Goal: Check status: Check status

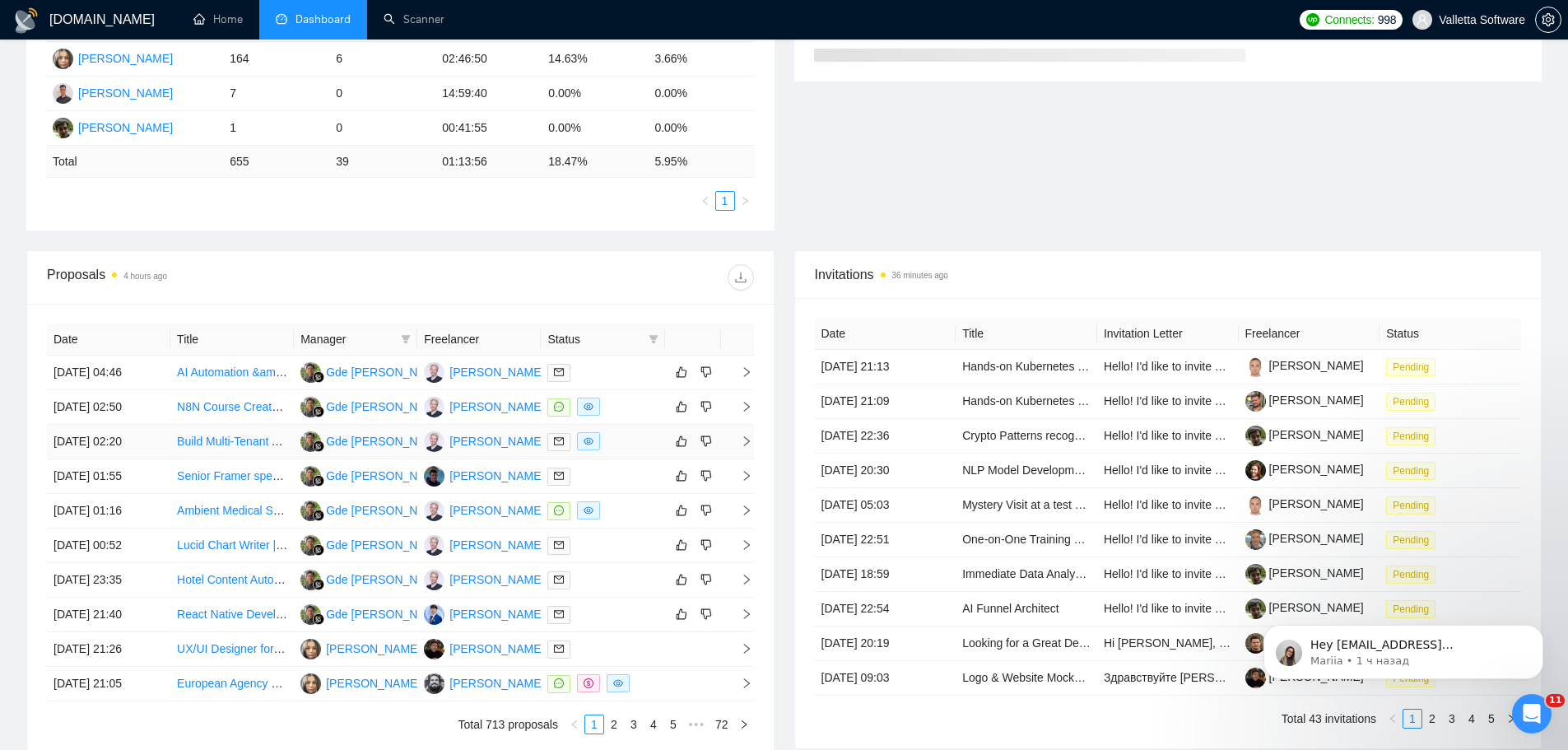
scroll to position [494, 0]
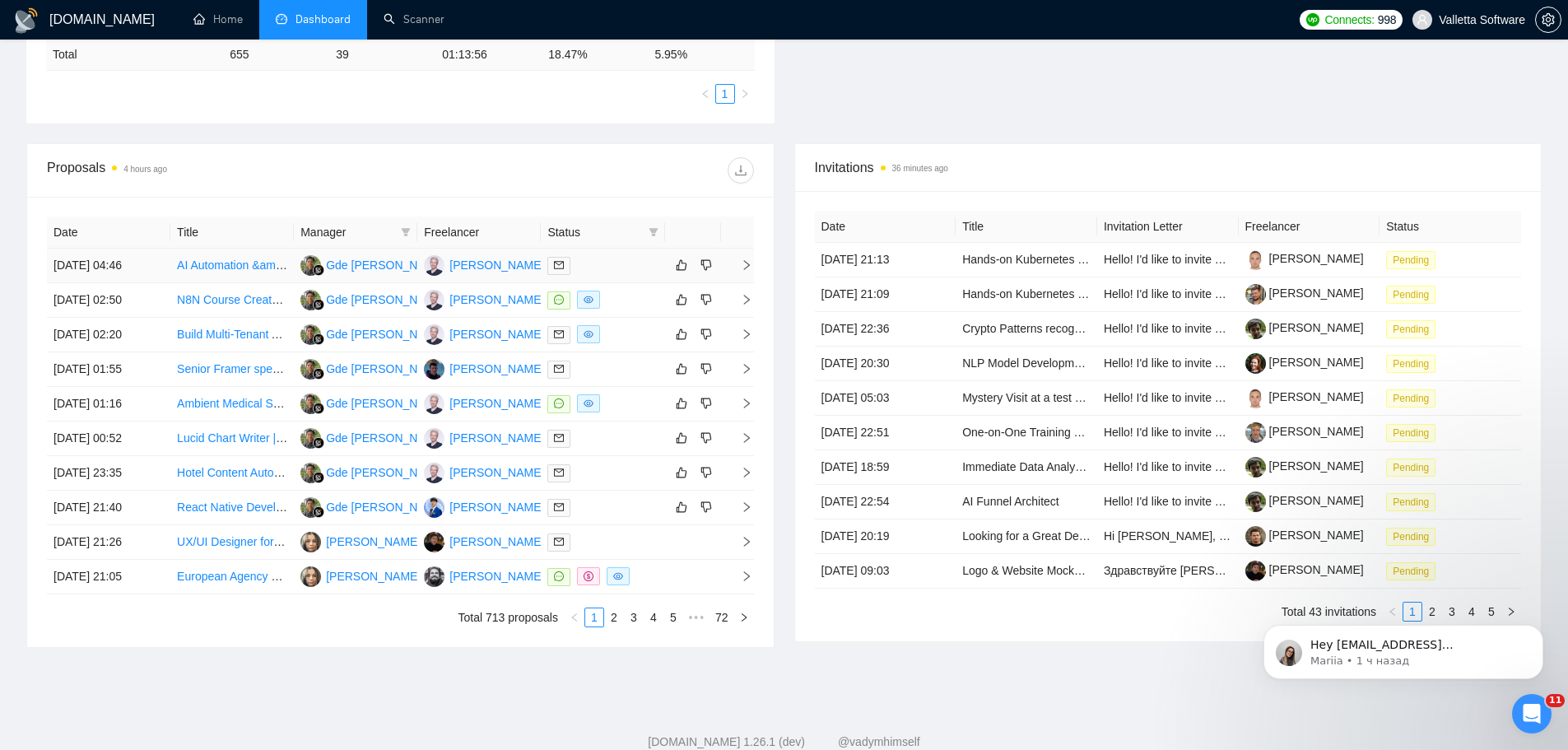
click at [631, 261] on div at bounding box center [602, 266] width 110 height 19
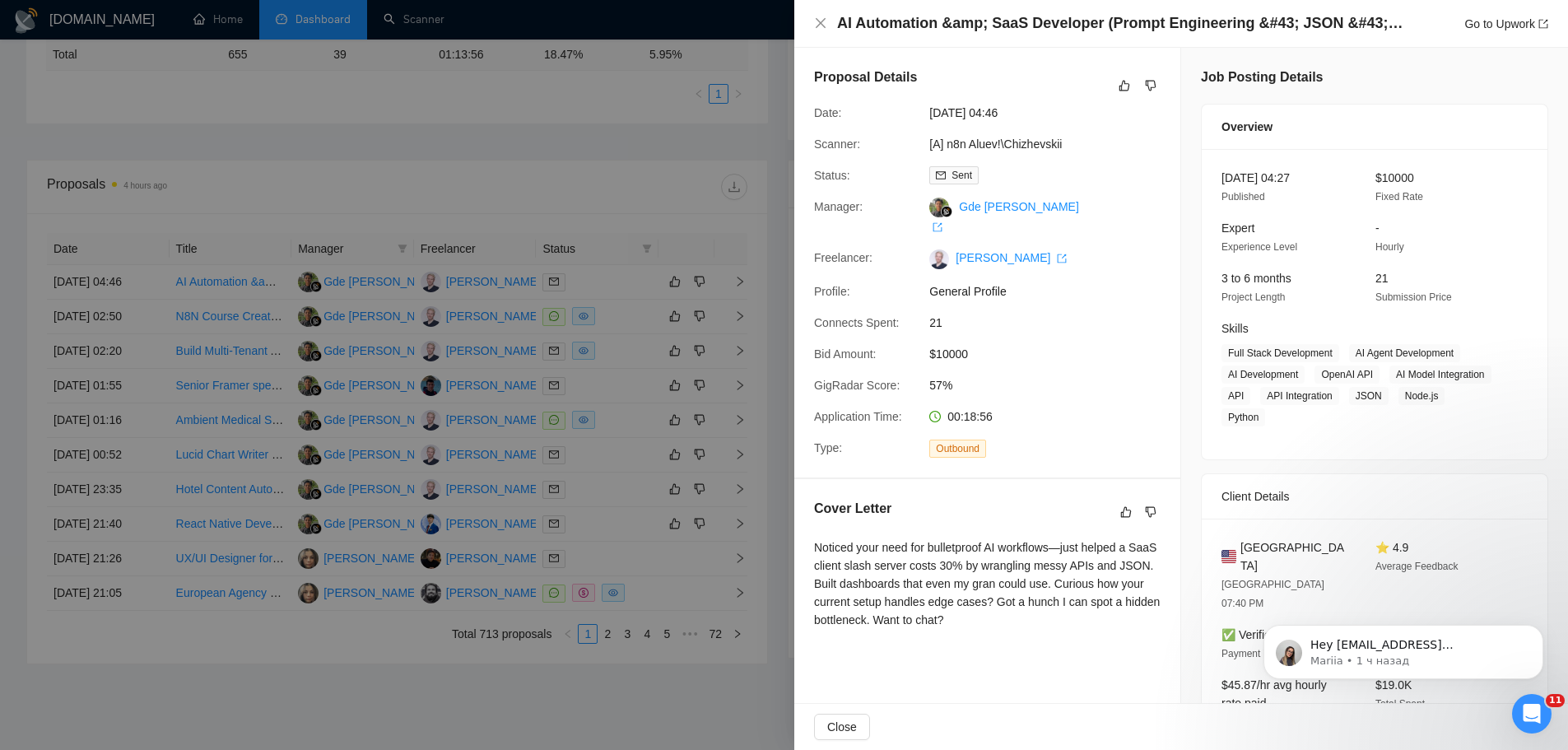
click at [627, 261] on div at bounding box center [784, 375] width 1568 height 750
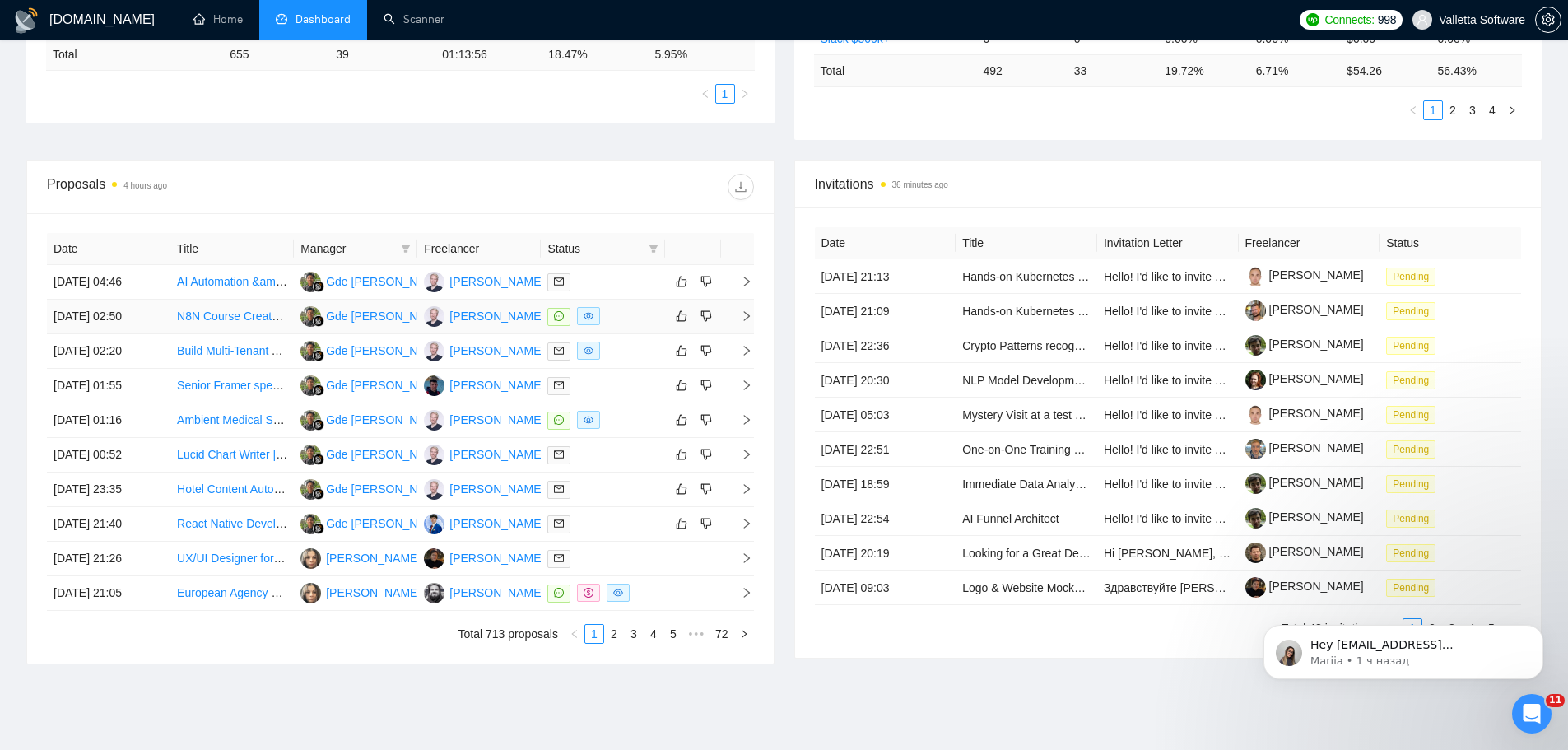
click at [639, 313] on div at bounding box center [602, 317] width 110 height 19
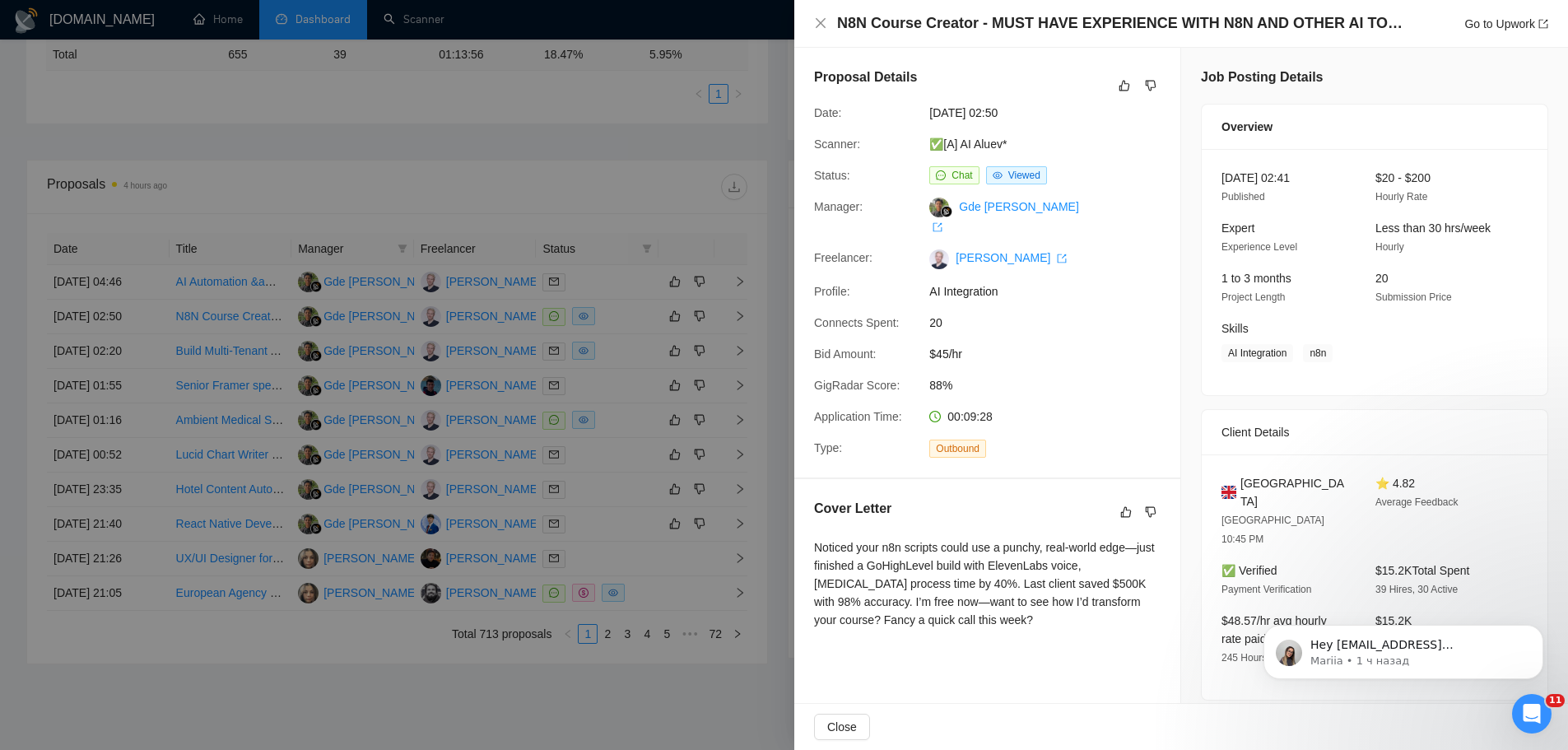
click at [636, 316] on div at bounding box center [784, 375] width 1568 height 750
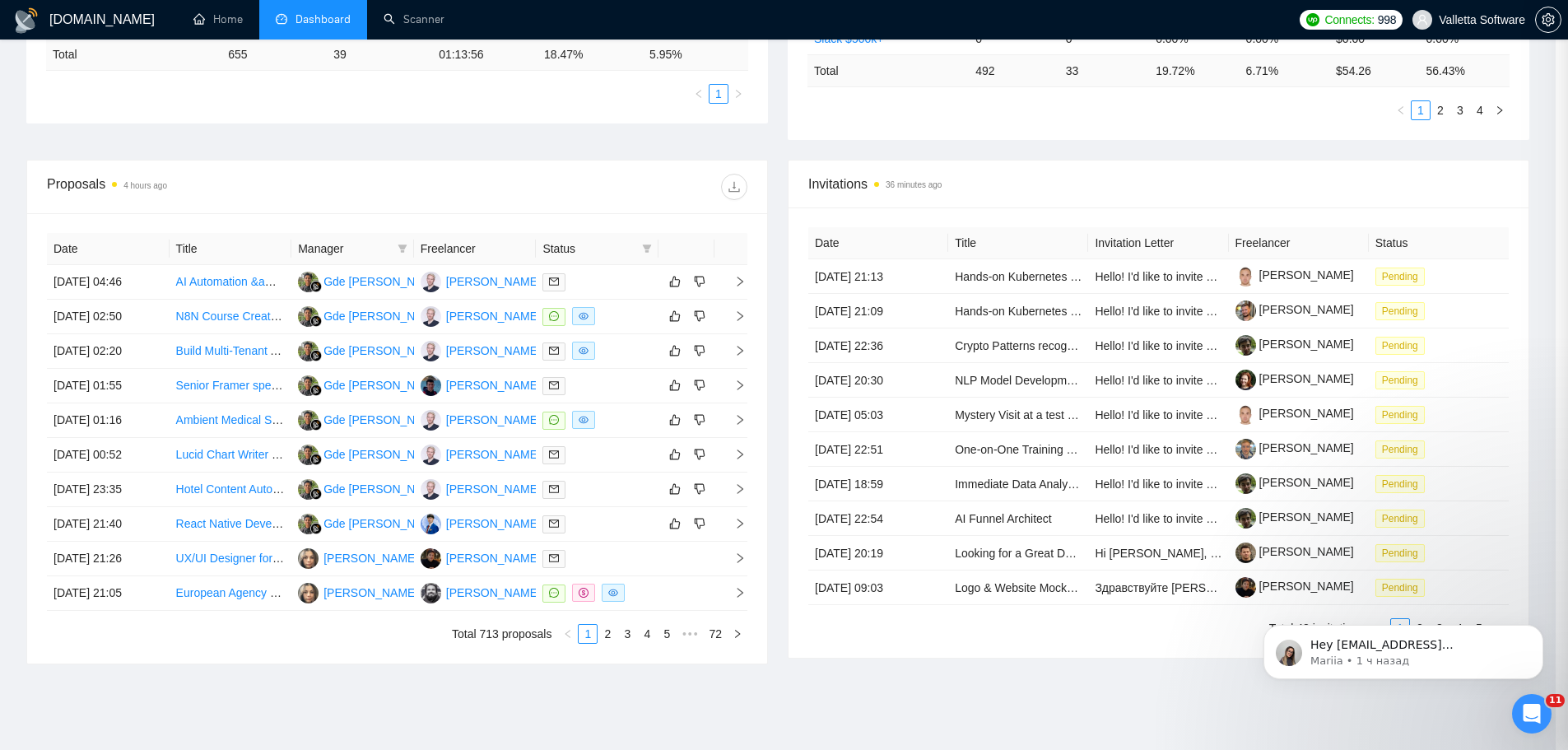
click at [619, 354] on div at bounding box center [597, 352] width 110 height 19
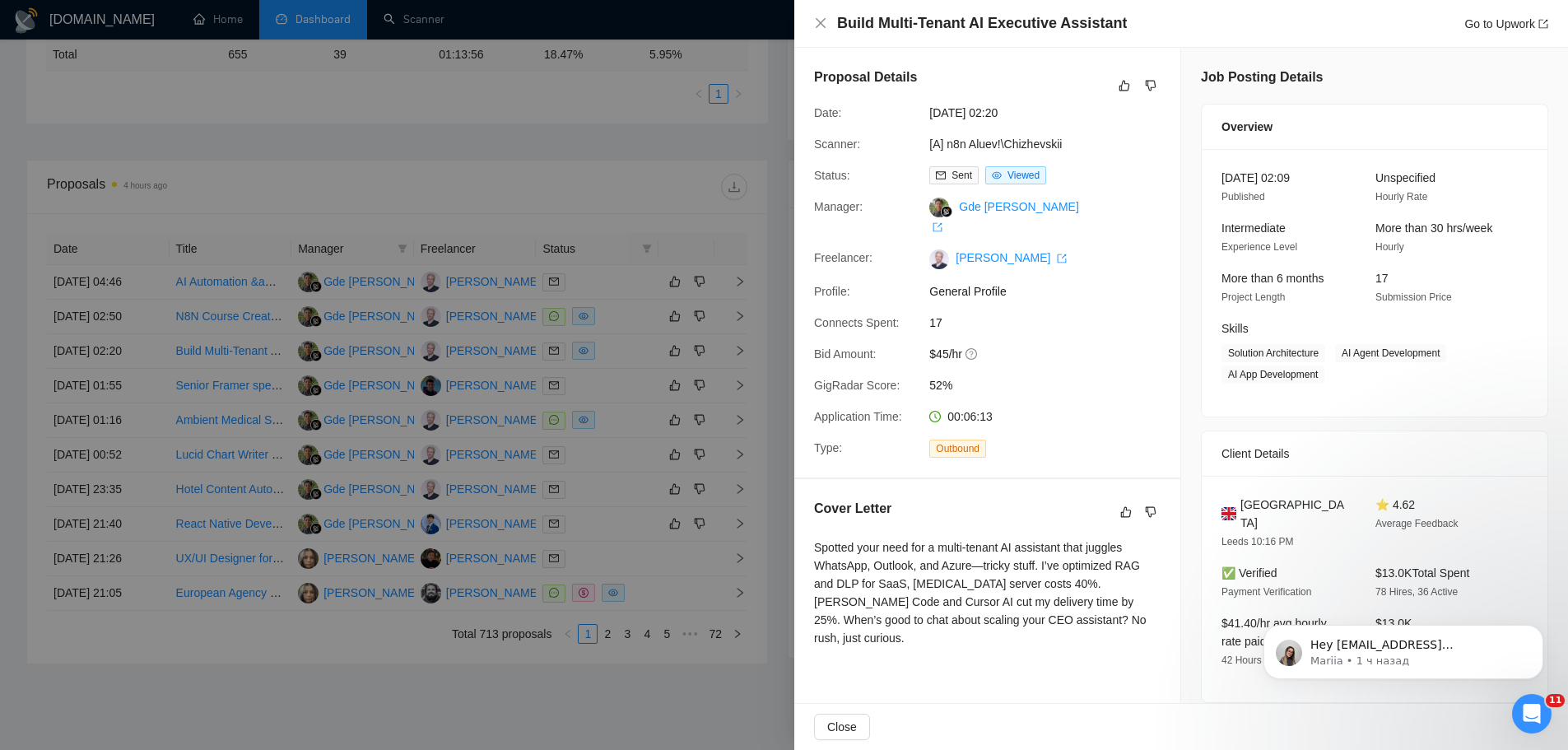
click at [619, 355] on div at bounding box center [784, 375] width 1568 height 750
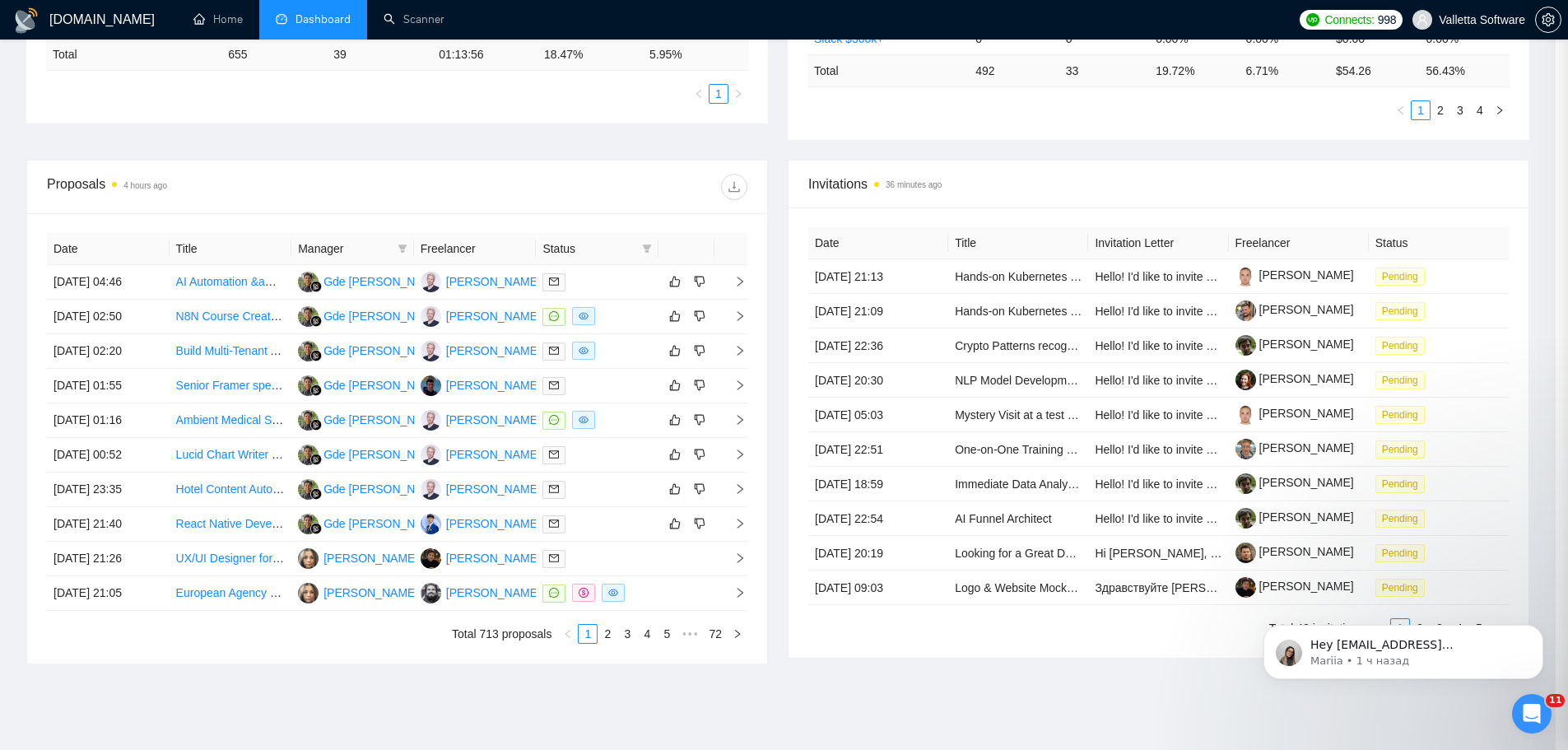
click at [618, 375] on div at bounding box center [784, 375] width 1568 height 750
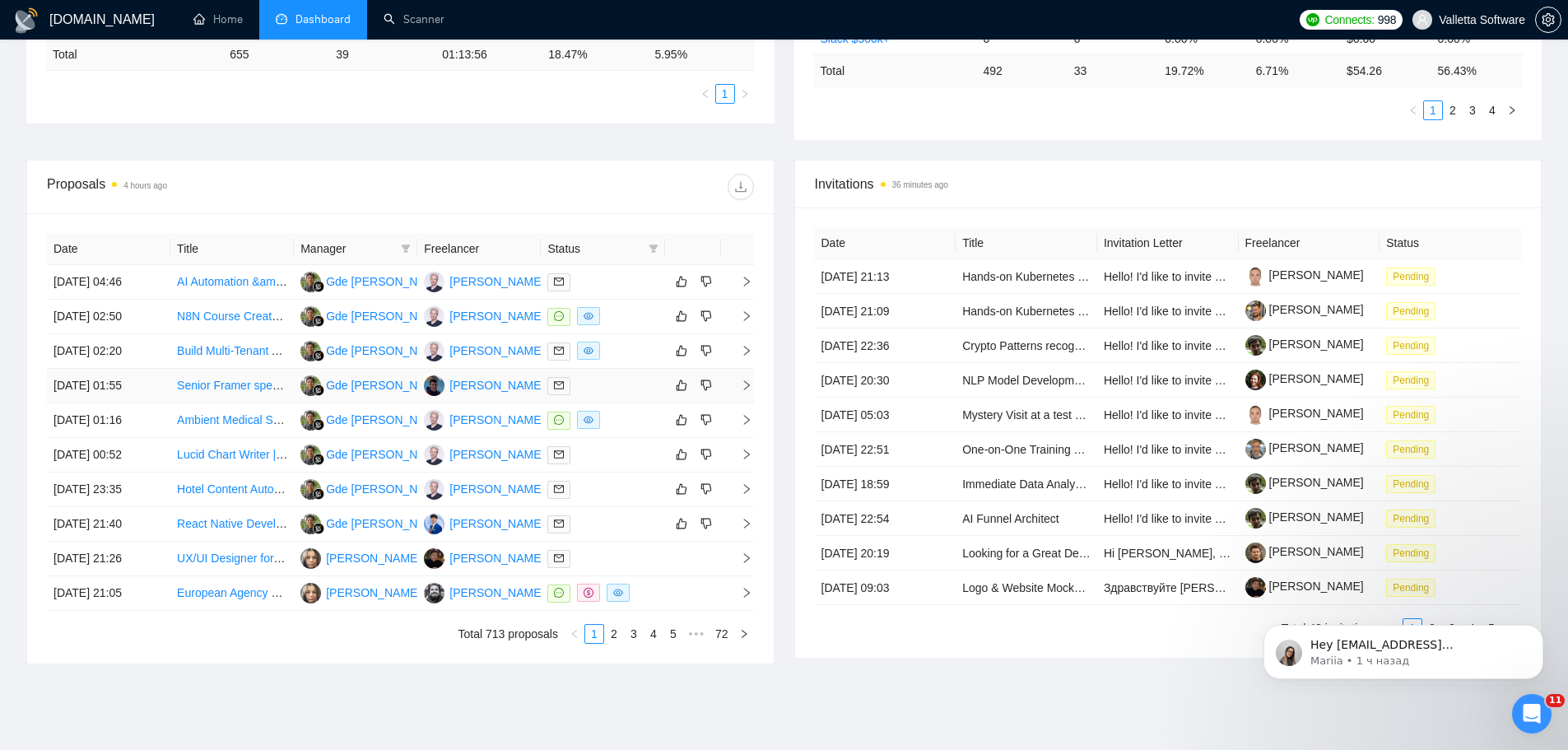
click at [615, 380] on div at bounding box center [602, 386] width 110 height 19
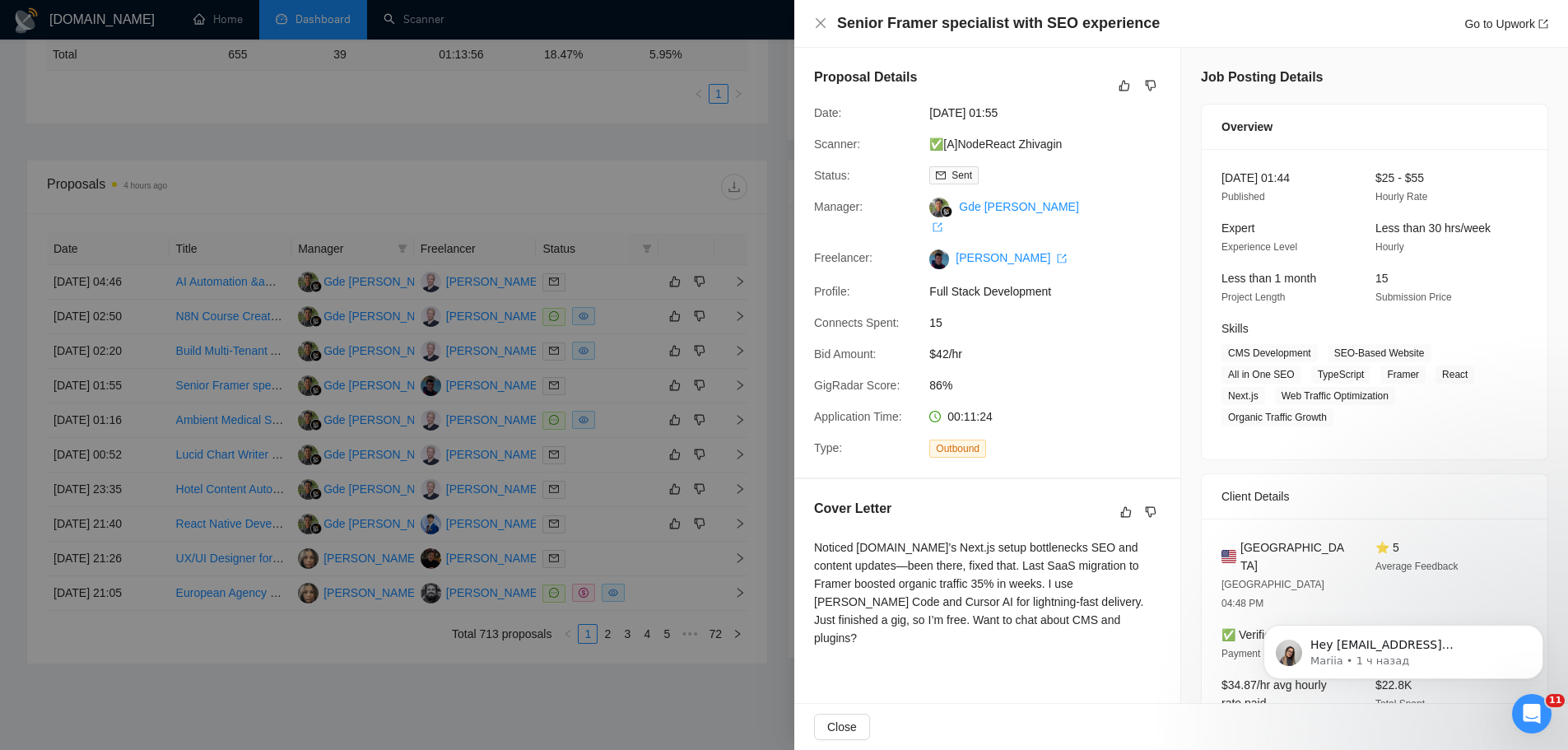
click at [617, 382] on div at bounding box center [784, 375] width 1568 height 750
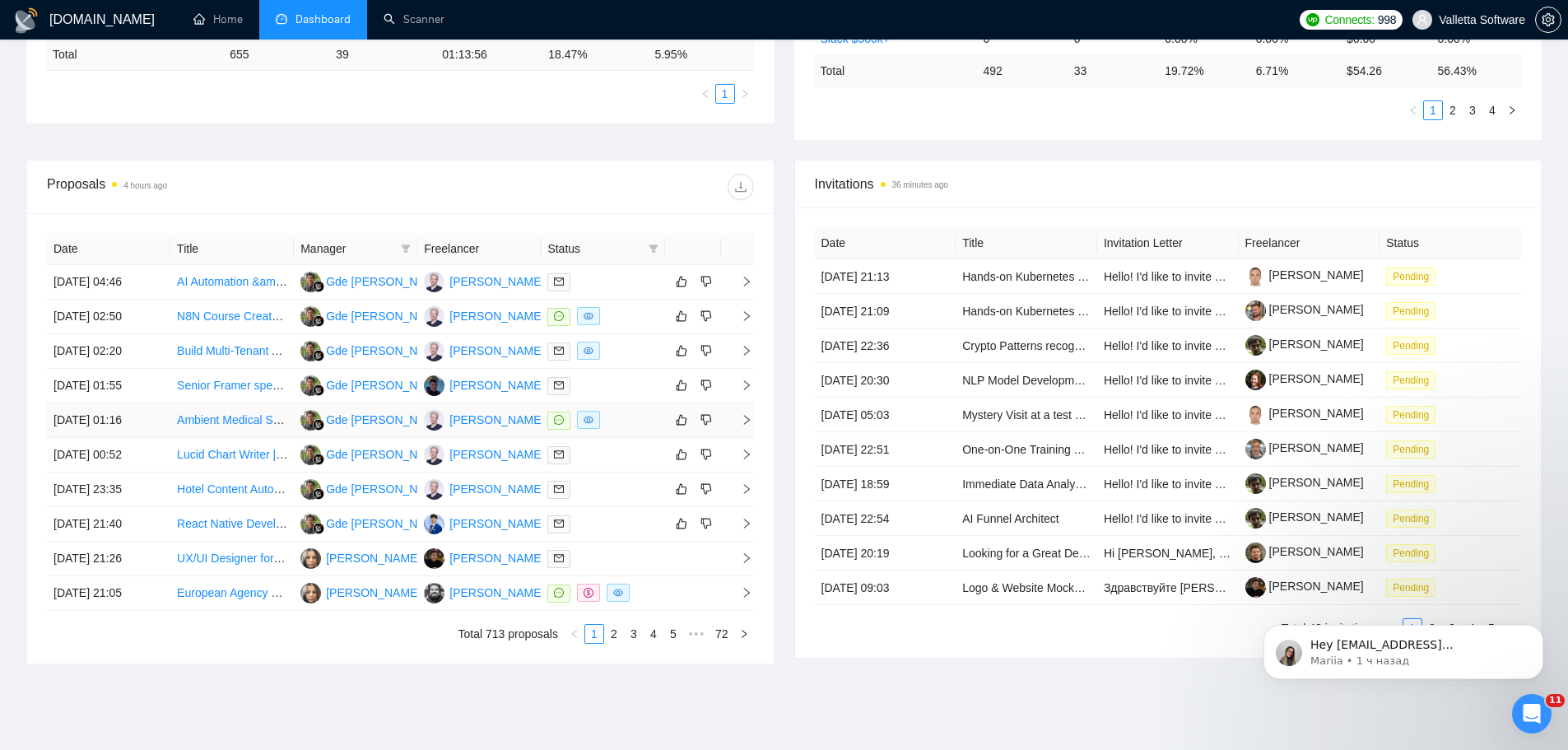
click at [625, 414] on div at bounding box center [602, 420] width 110 height 19
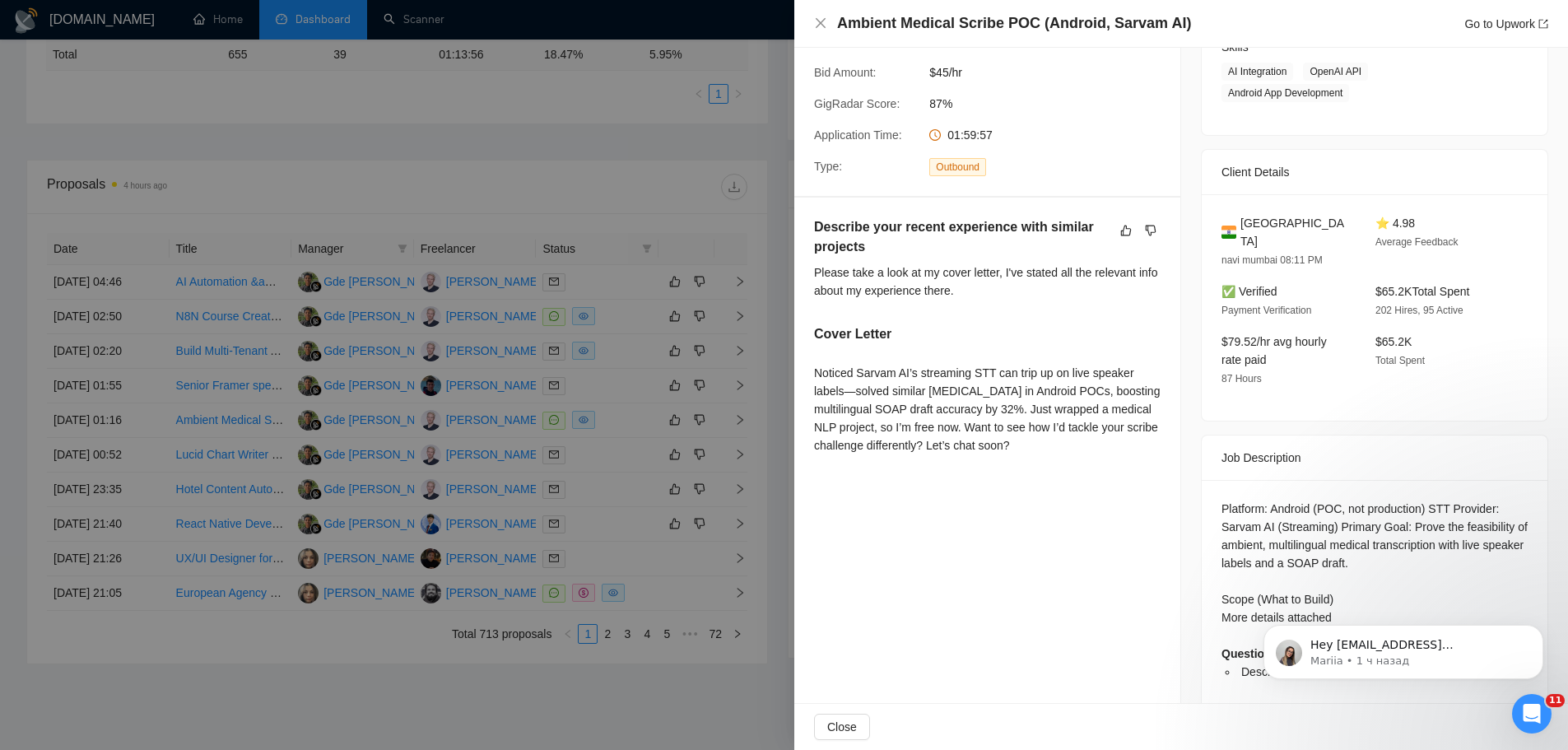
scroll to position [289, 0]
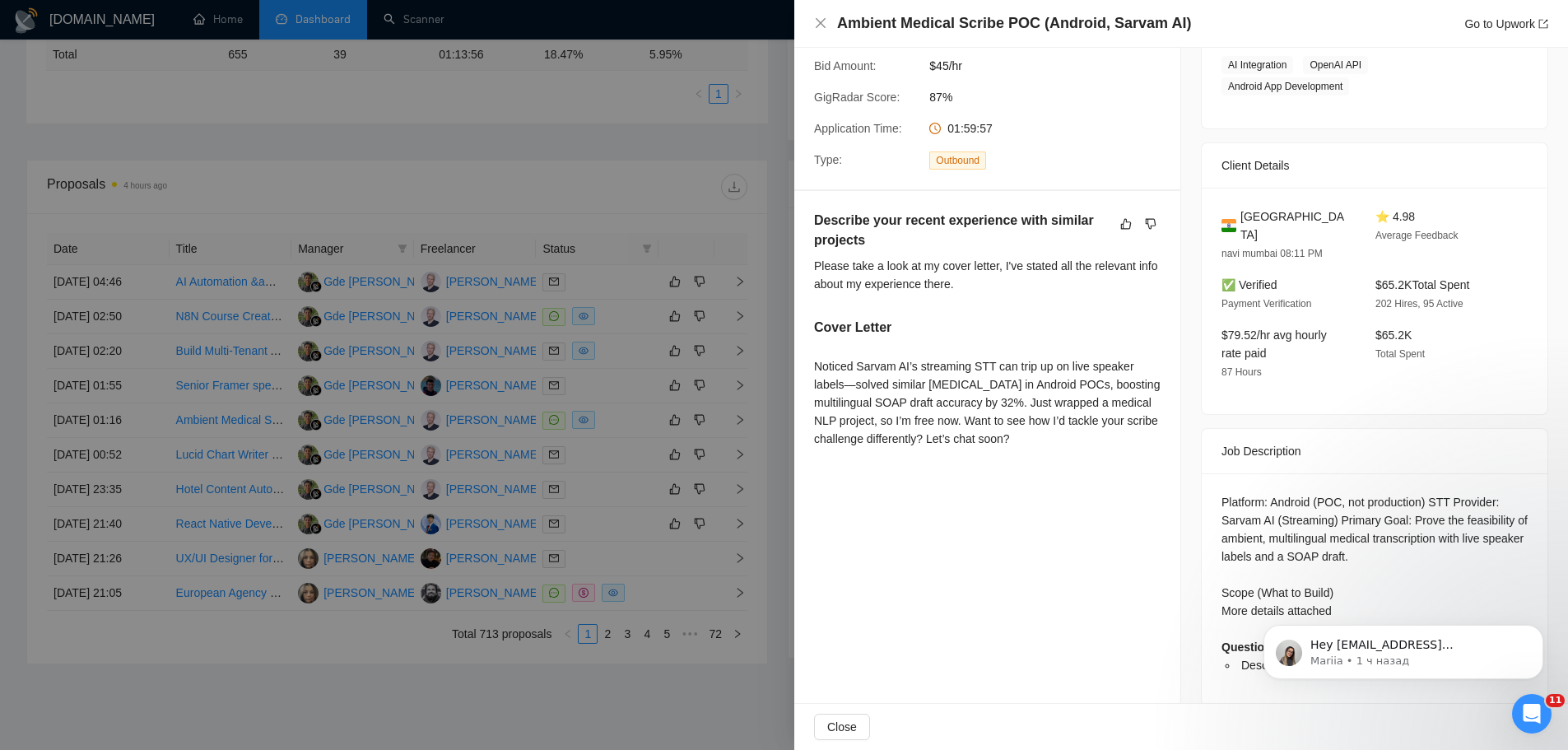
click at [687, 421] on div at bounding box center [784, 375] width 1568 height 750
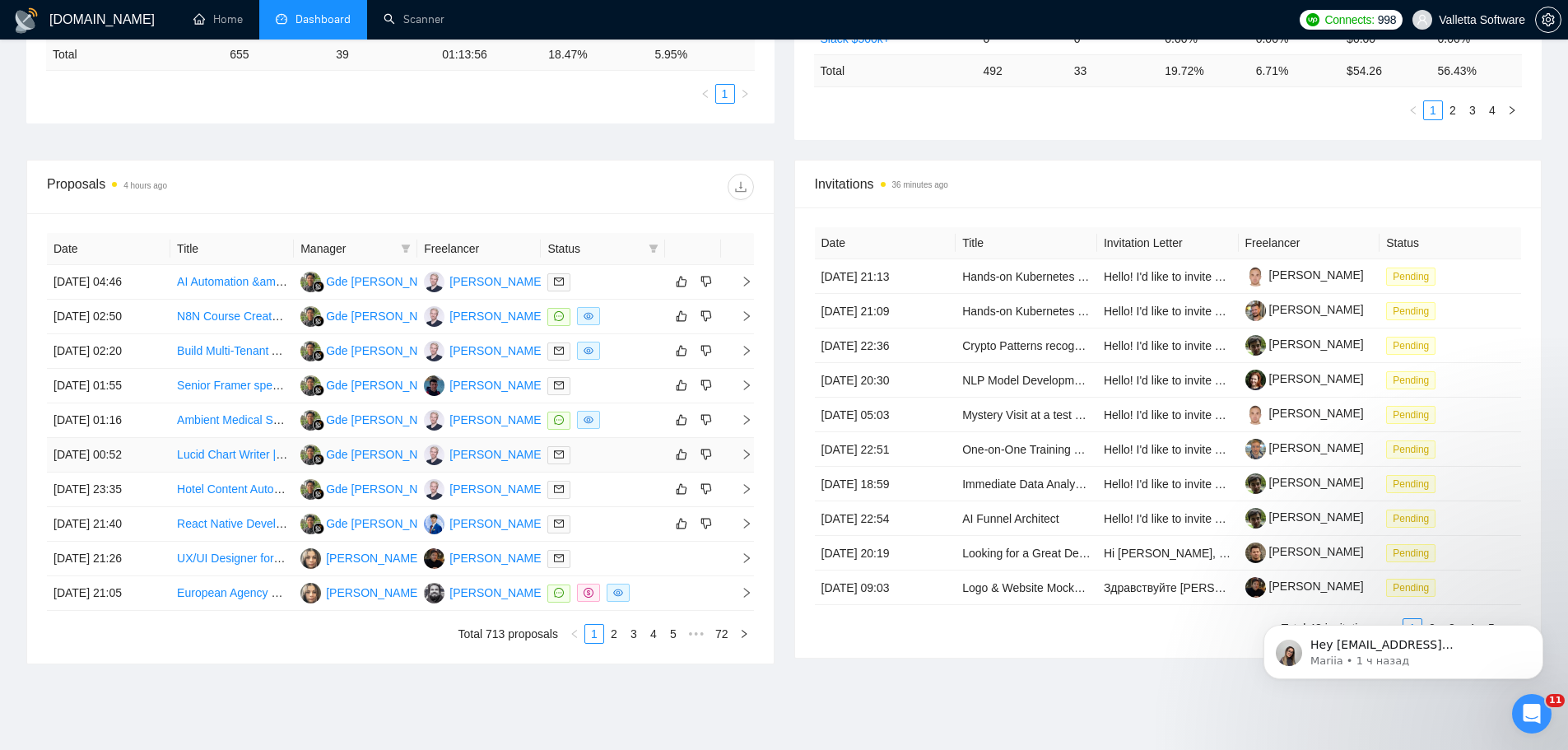
click at [611, 461] on div at bounding box center [602, 455] width 110 height 19
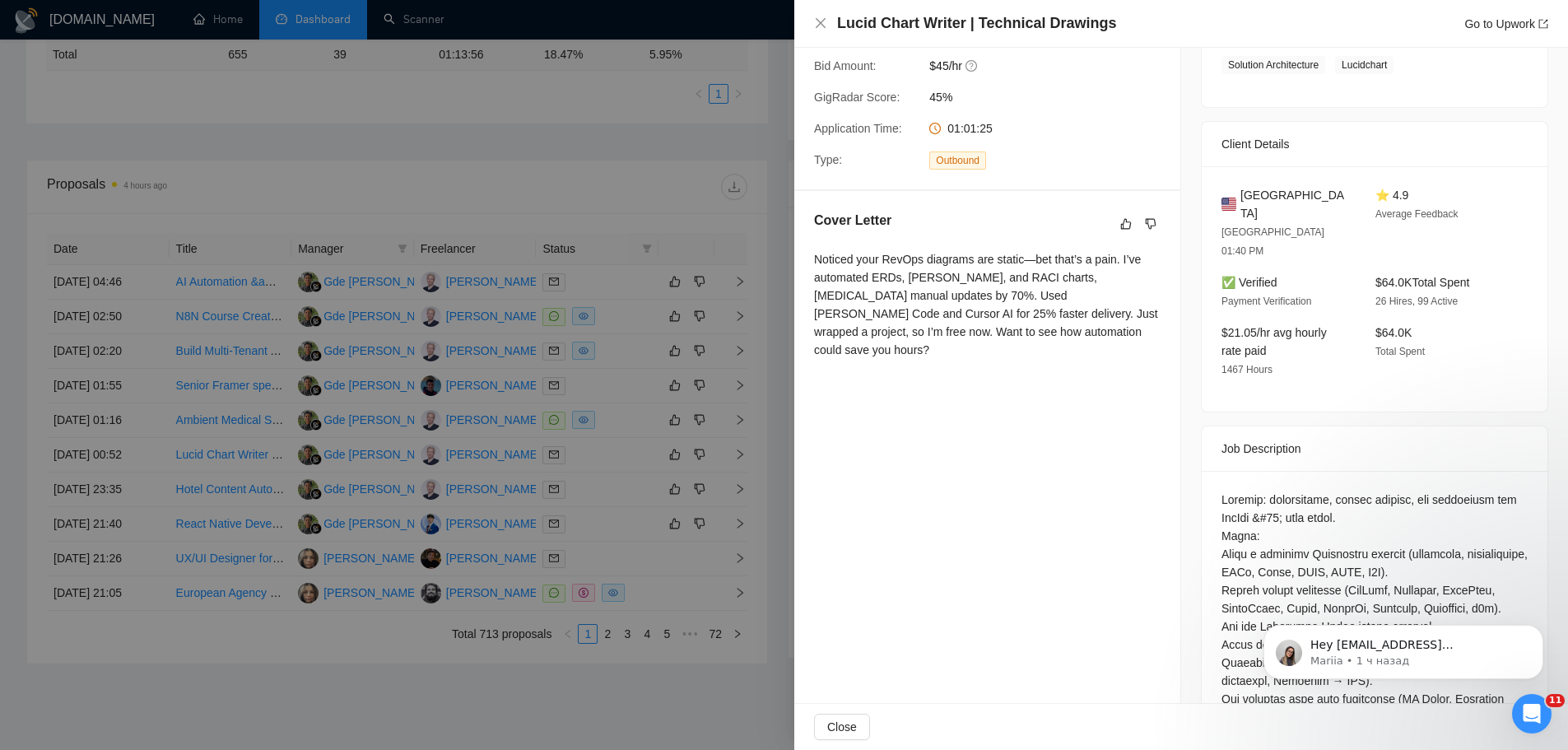
click at [611, 462] on div at bounding box center [784, 375] width 1568 height 750
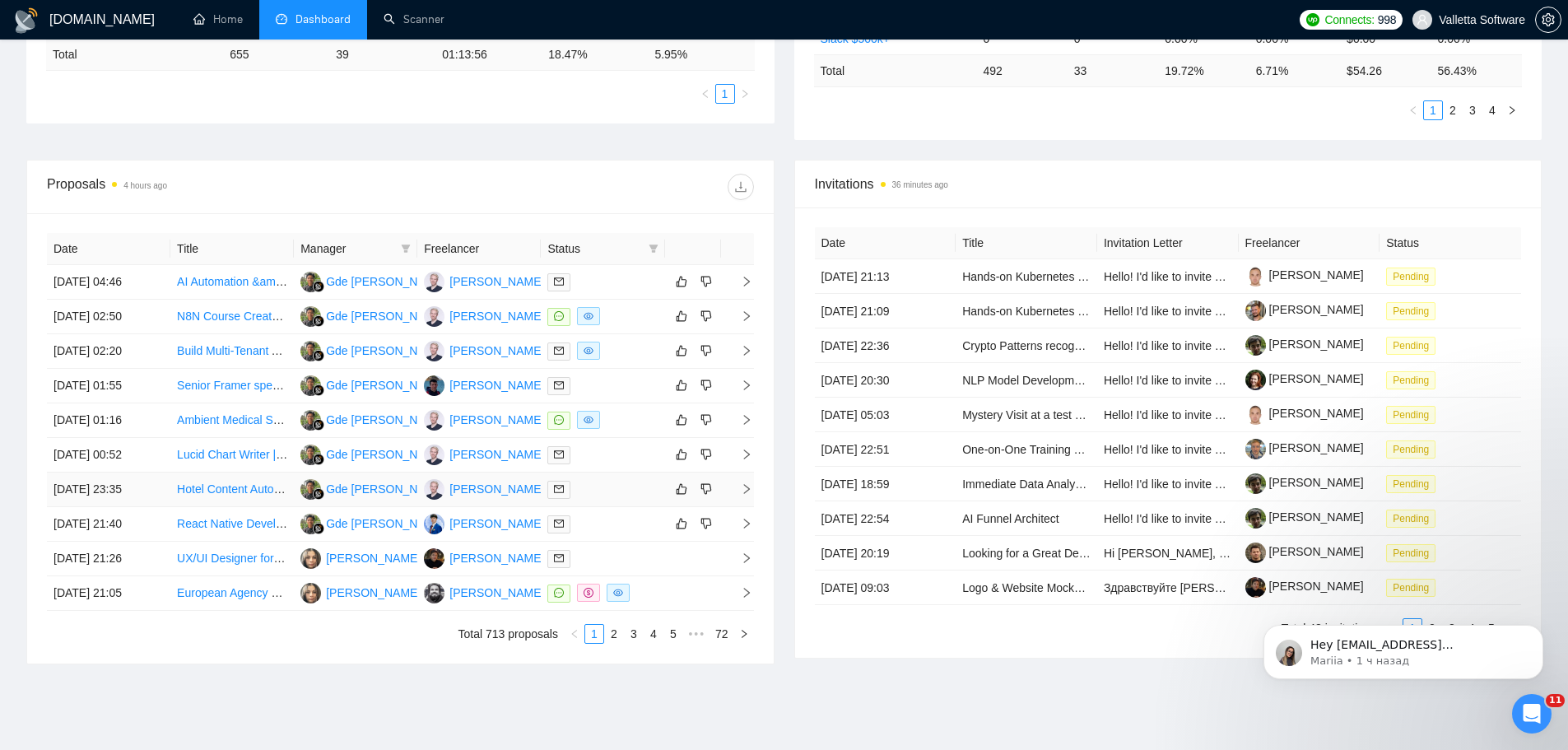
click at [595, 488] on div at bounding box center [602, 489] width 110 height 19
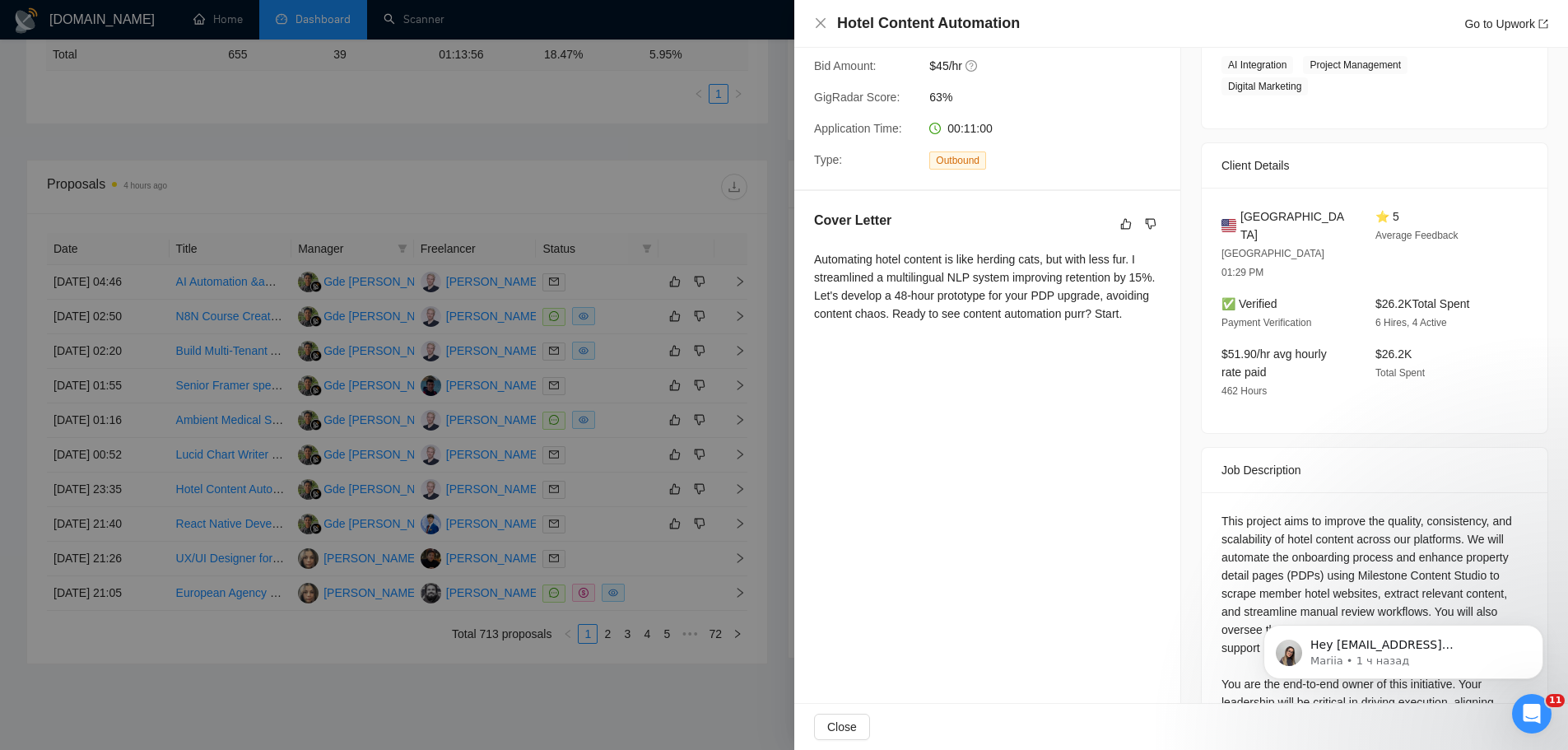
click at [597, 489] on div at bounding box center [784, 375] width 1568 height 750
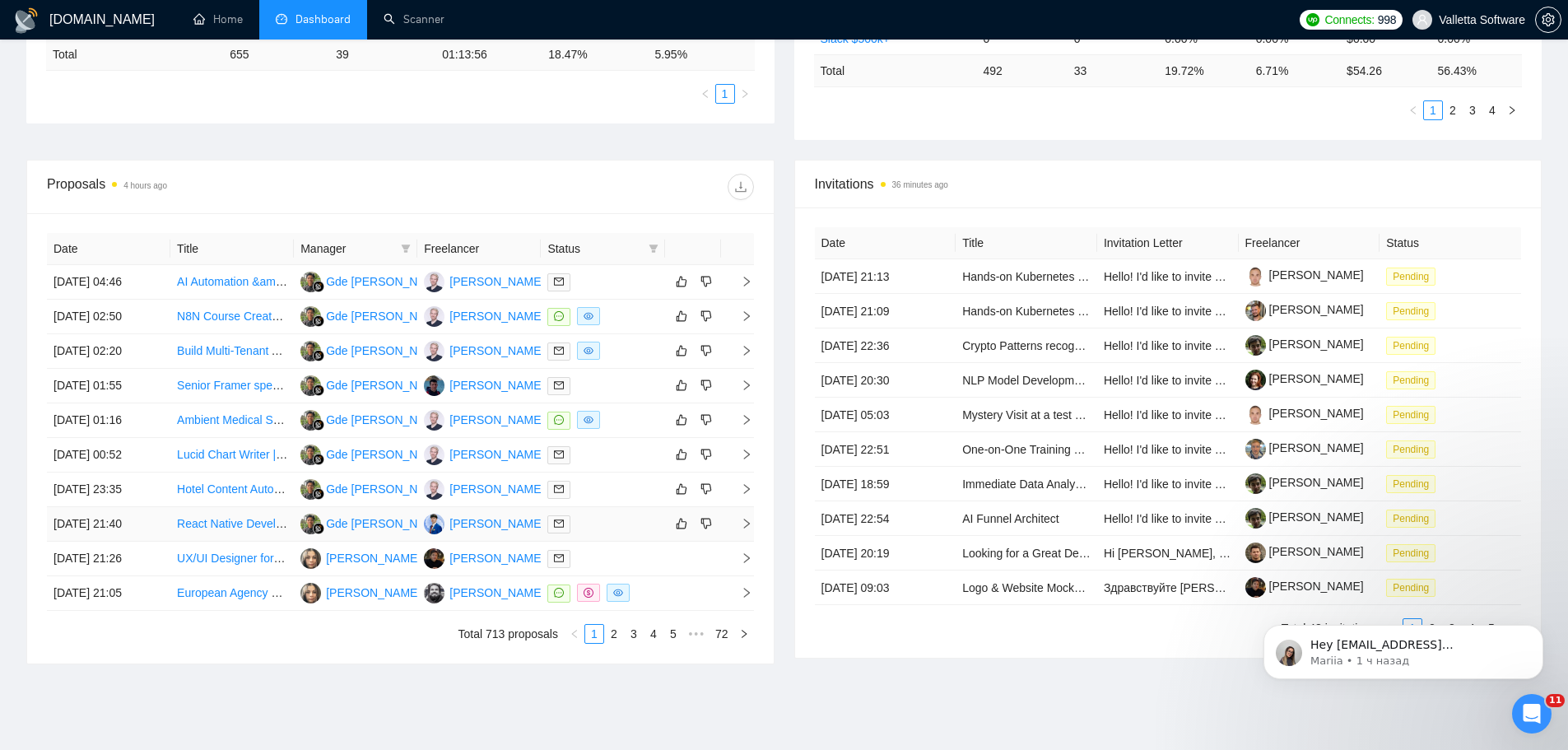
click at [587, 520] on div at bounding box center [602, 525] width 110 height 19
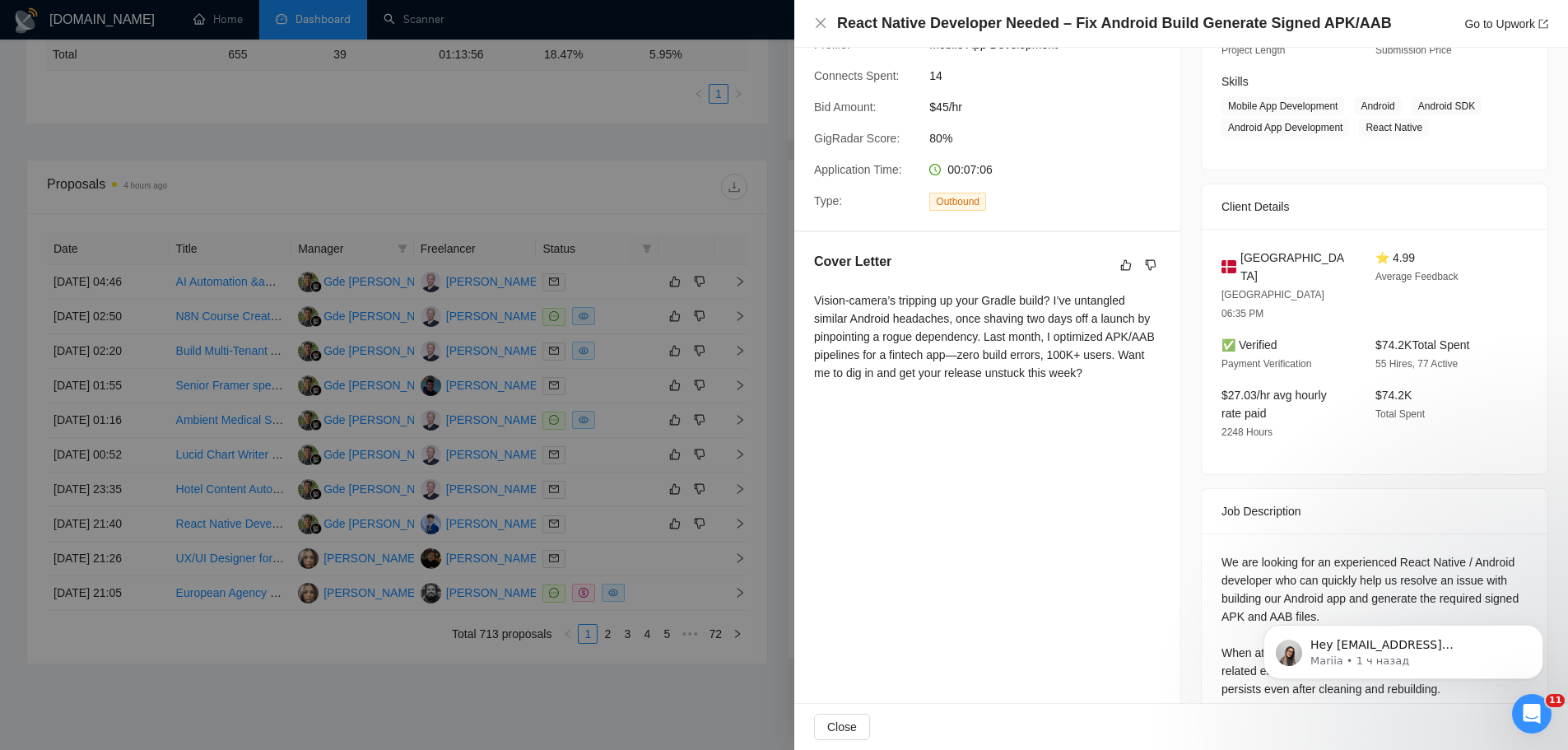
click at [587, 521] on div at bounding box center [784, 375] width 1568 height 750
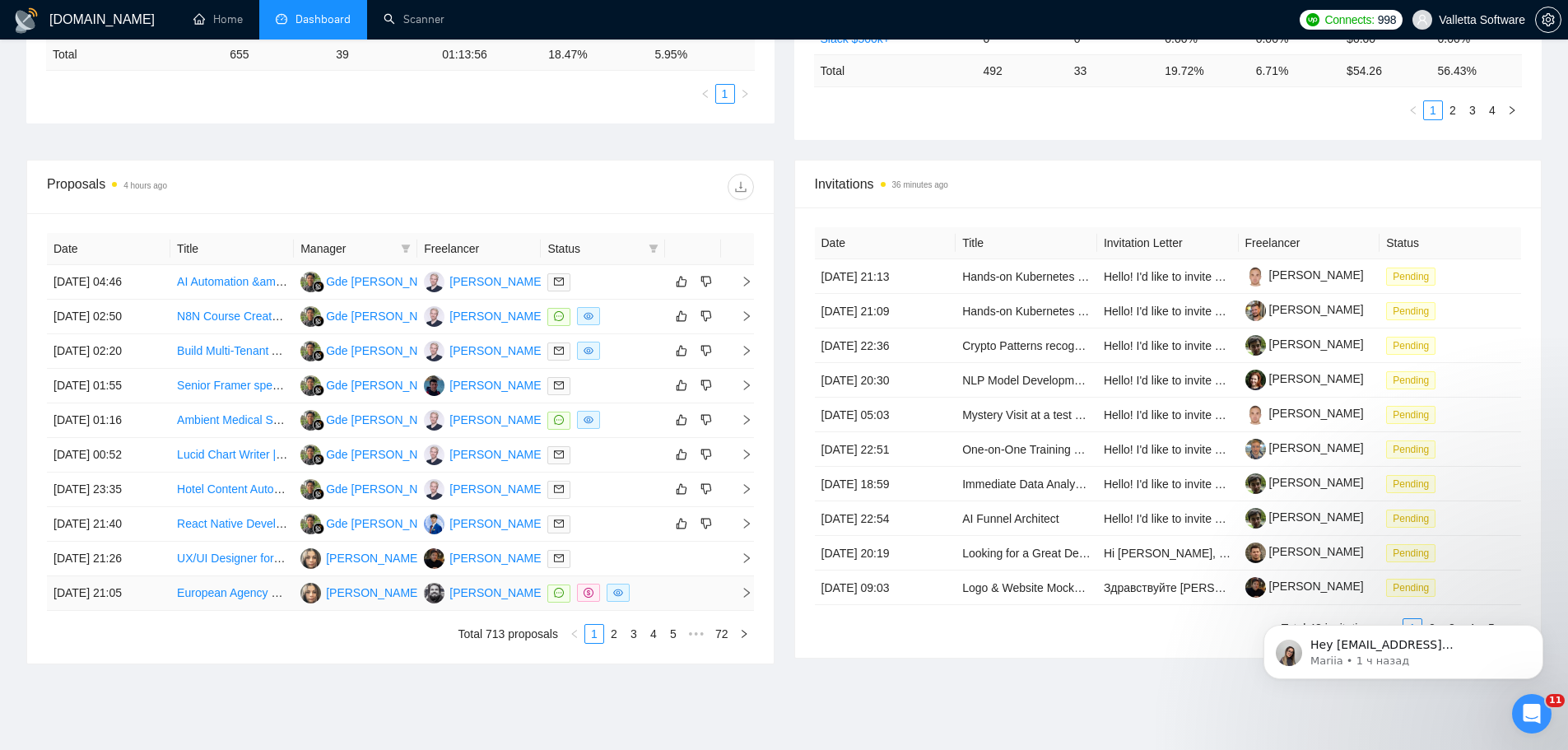
click at [663, 596] on td at bounding box center [602, 593] width 124 height 34
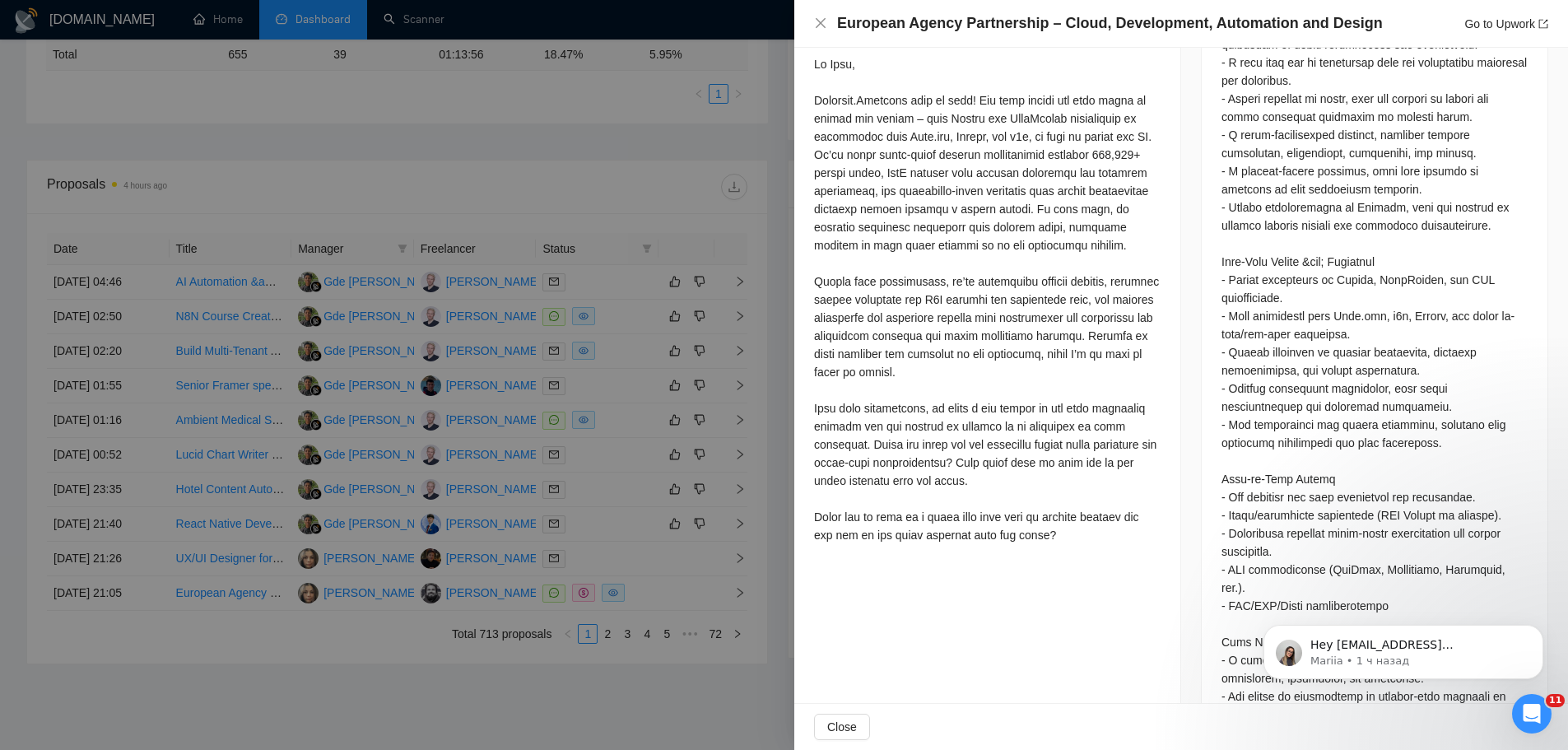
scroll to position [1070, 0]
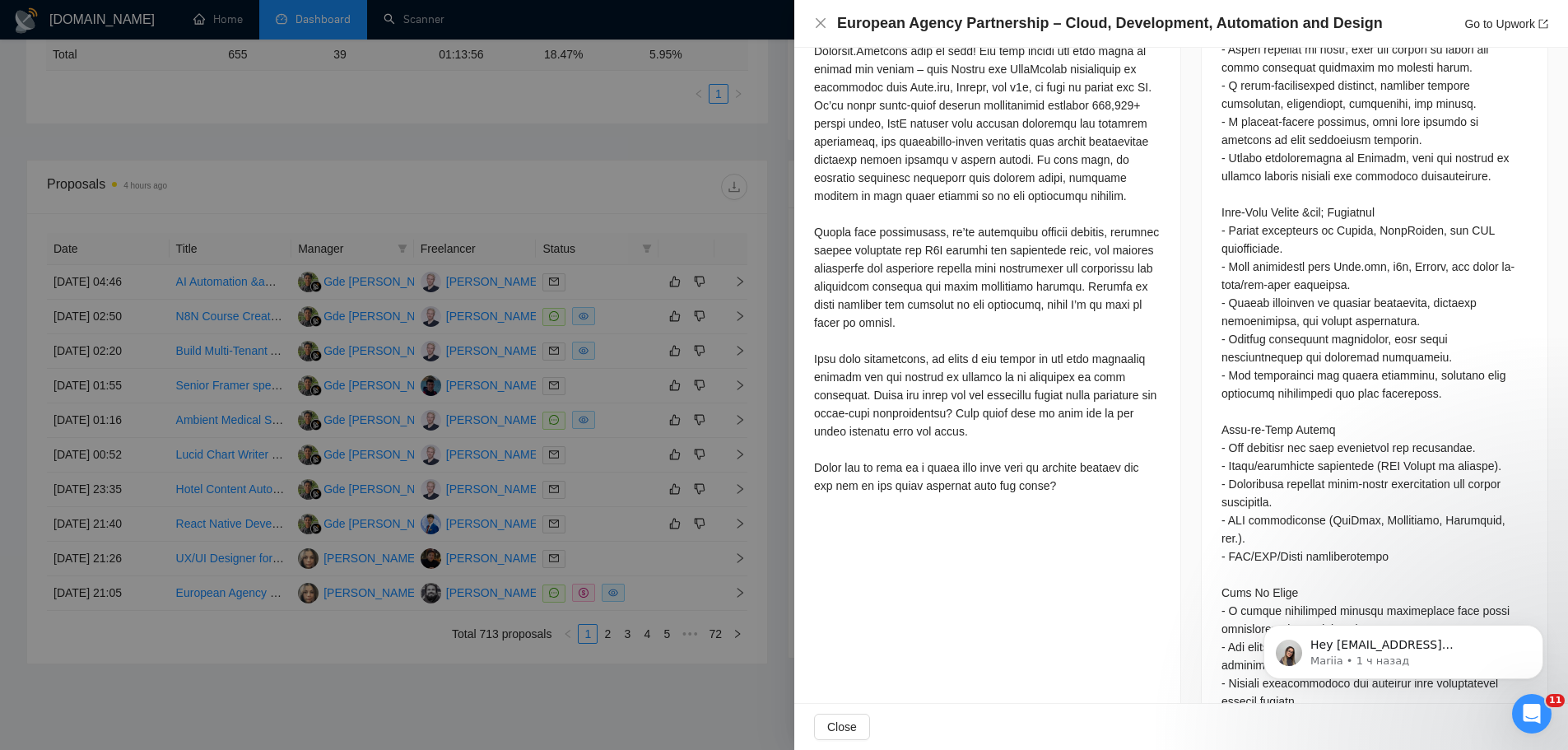
click at [726, 620] on div at bounding box center [784, 375] width 1568 height 750
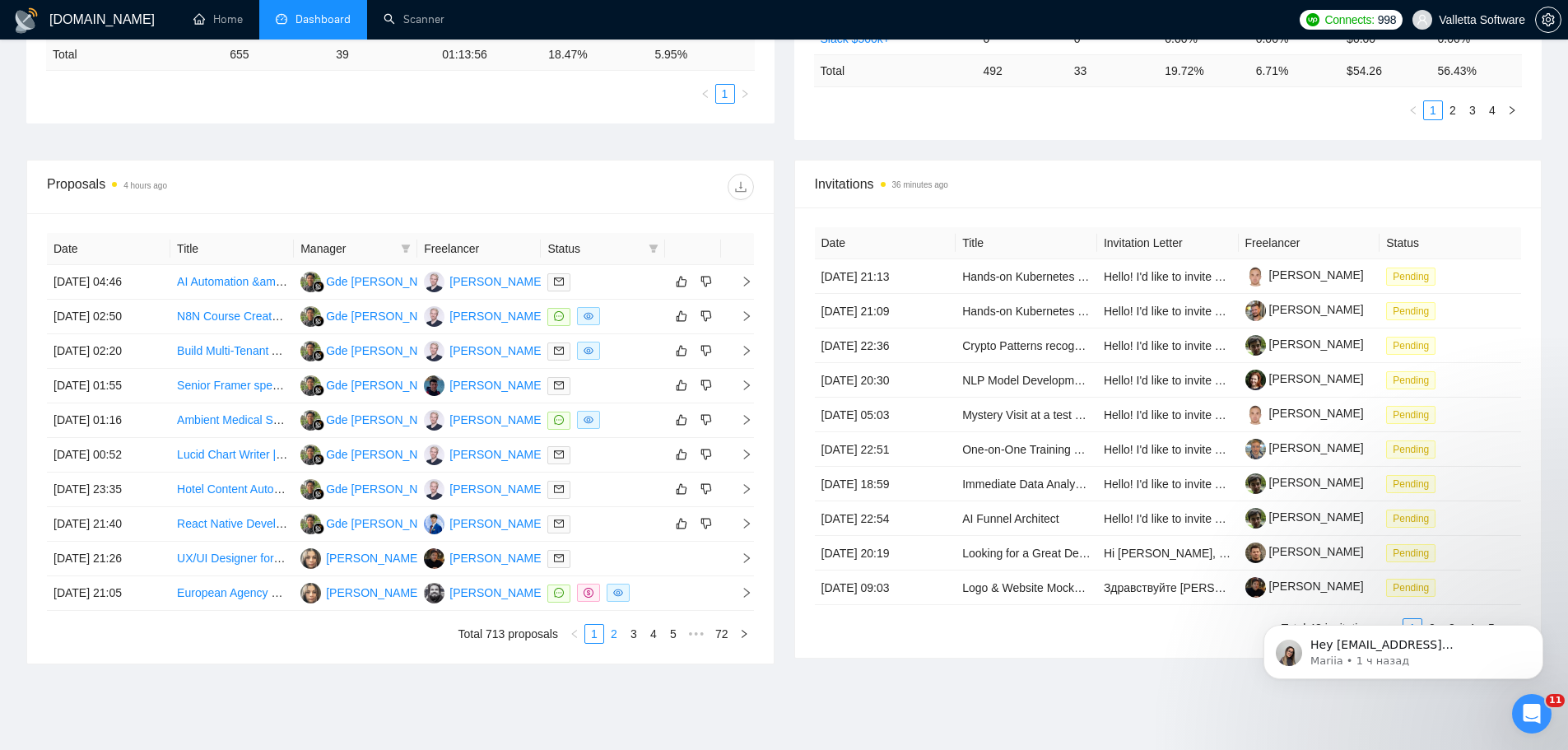
click at [615, 635] on link "2" at bounding box center [614, 633] width 18 height 18
click at [620, 277] on div at bounding box center [602, 282] width 110 height 19
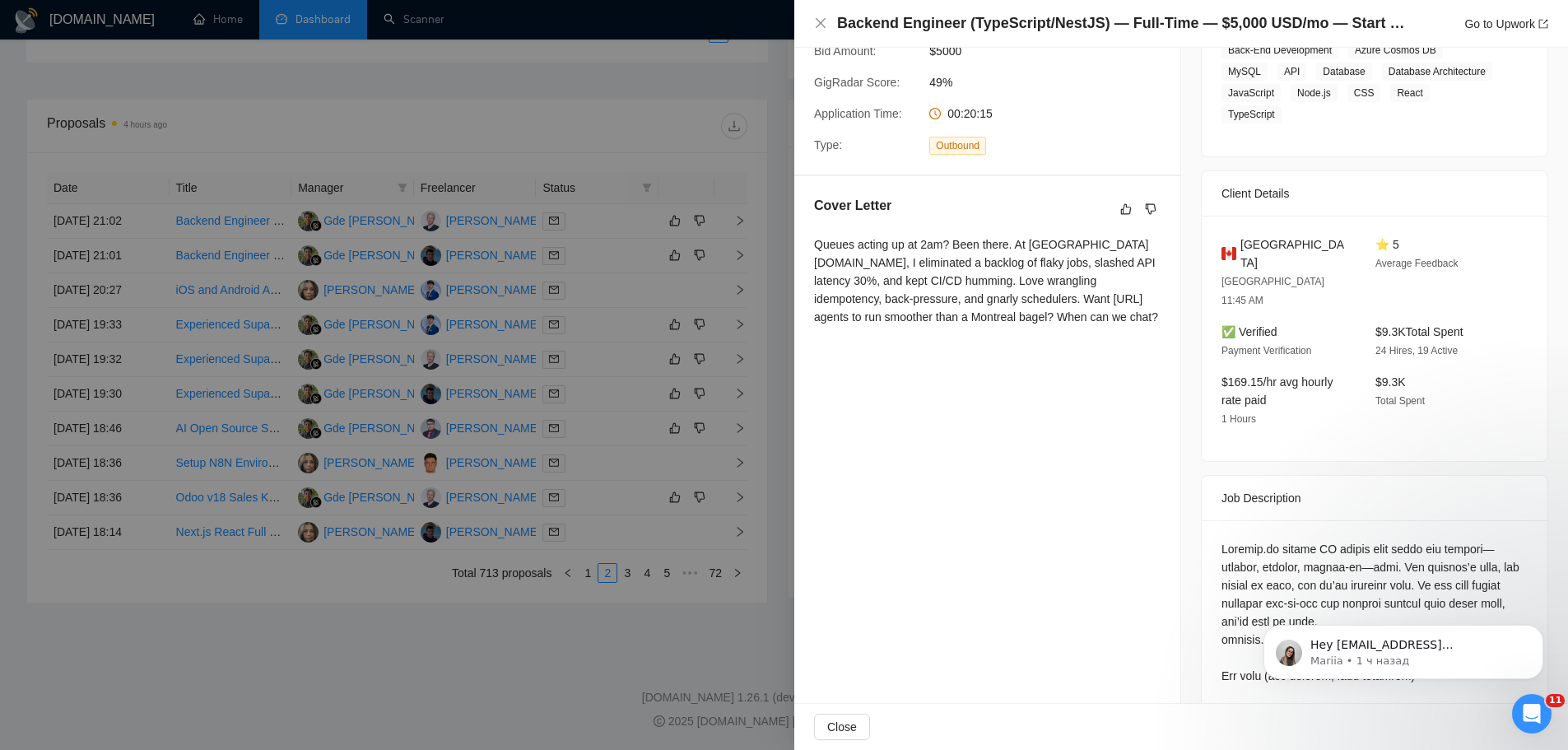
scroll to position [329, 0]
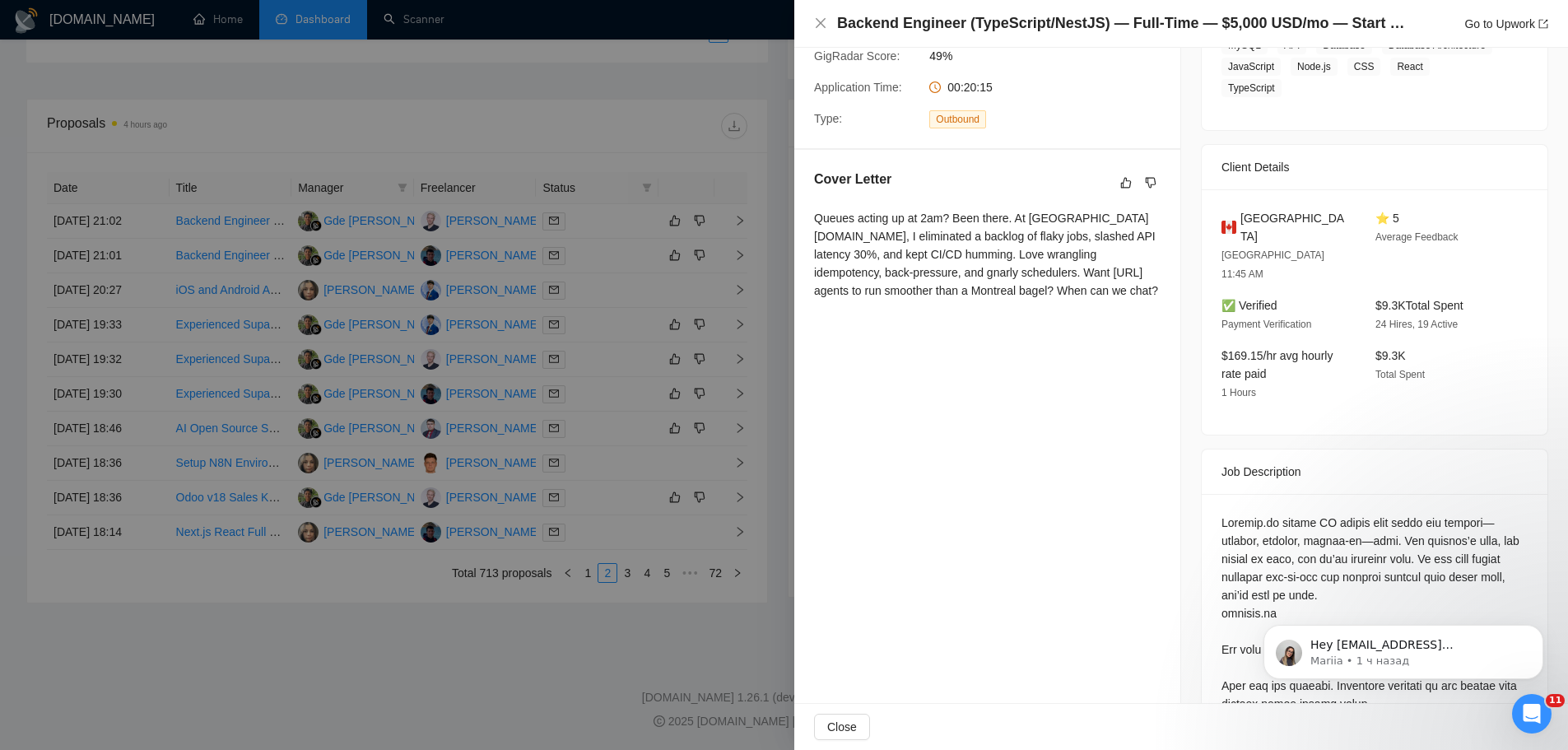
click at [620, 317] on div at bounding box center [784, 375] width 1568 height 750
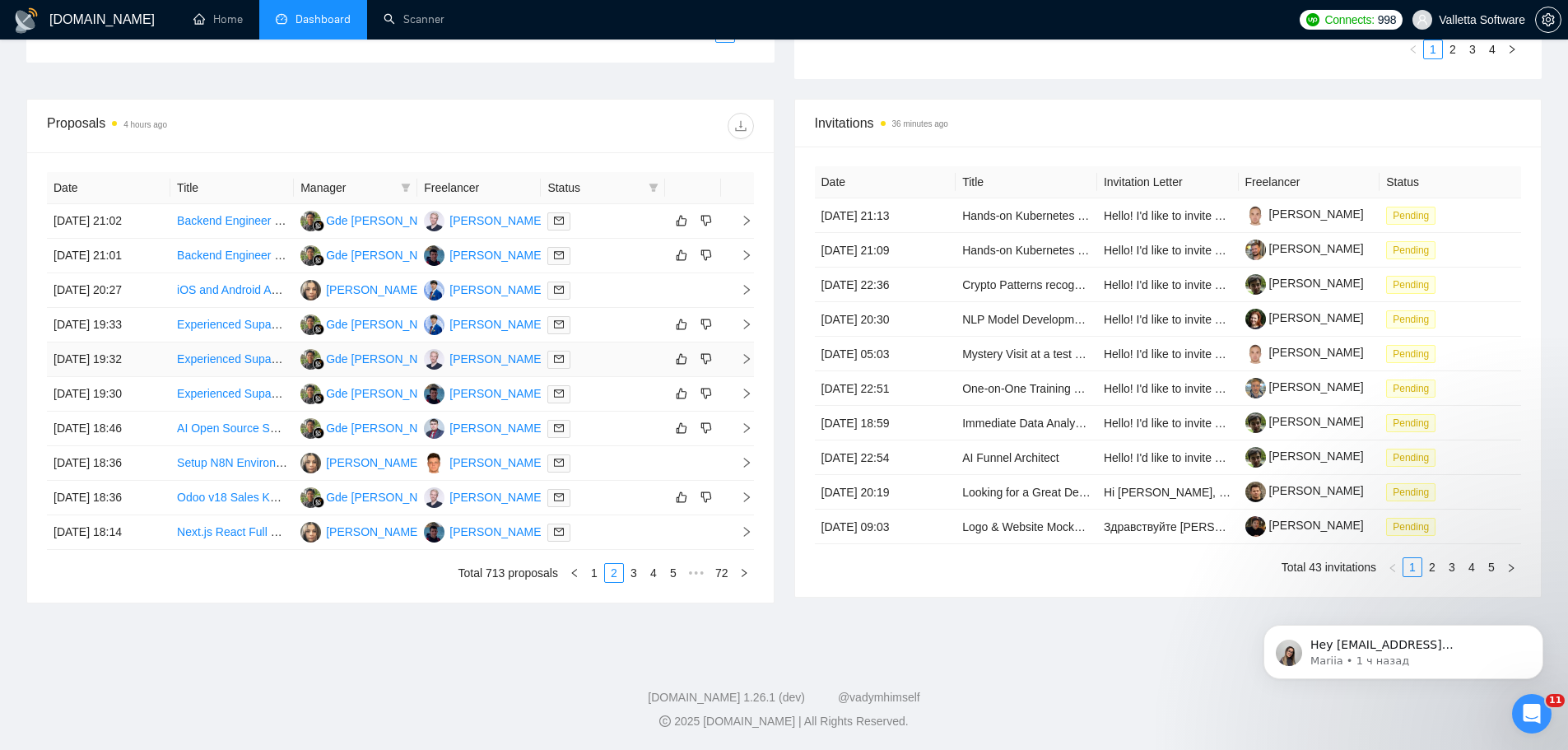
click at [598, 354] on div at bounding box center [602, 360] width 110 height 19
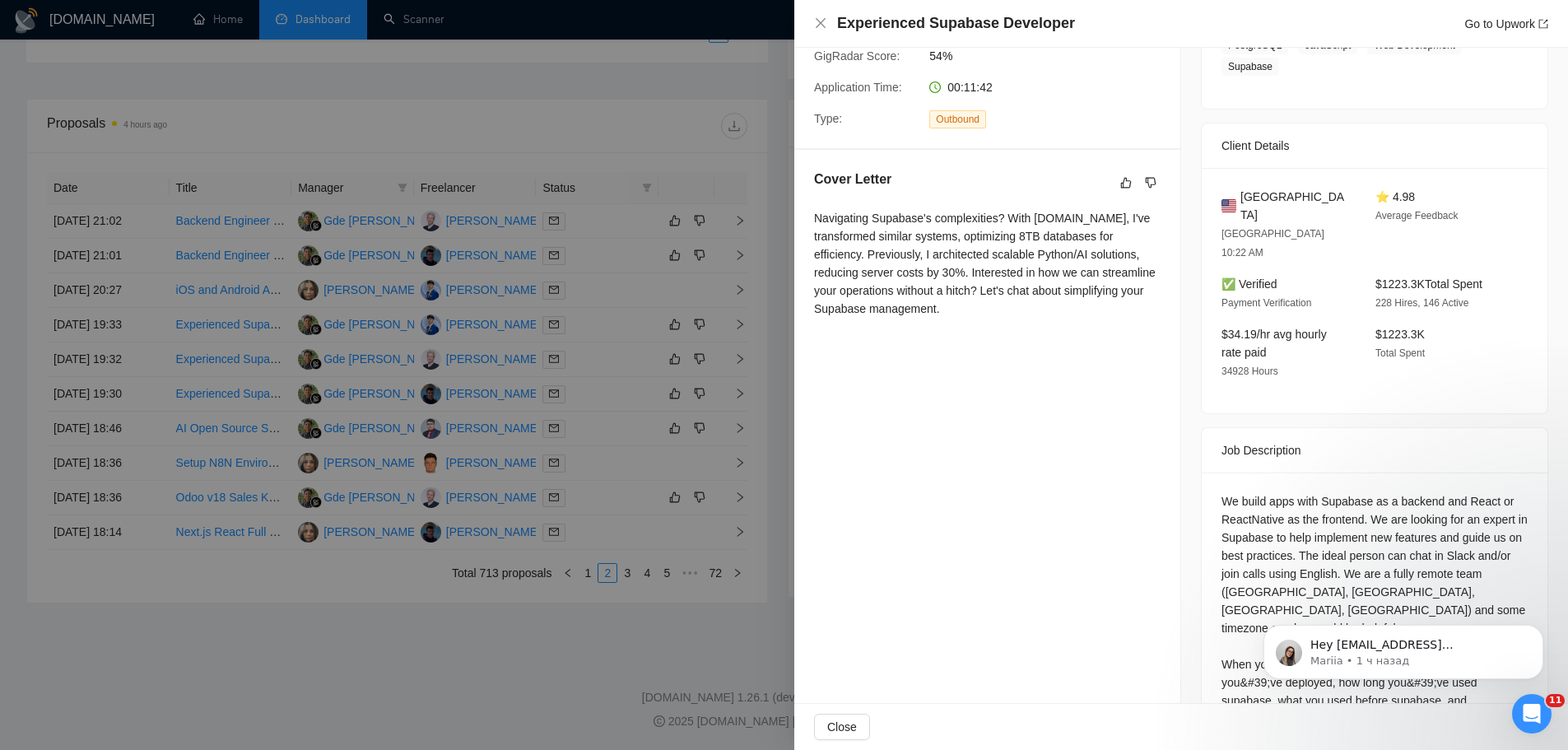
click at [677, 334] on div at bounding box center [784, 375] width 1568 height 750
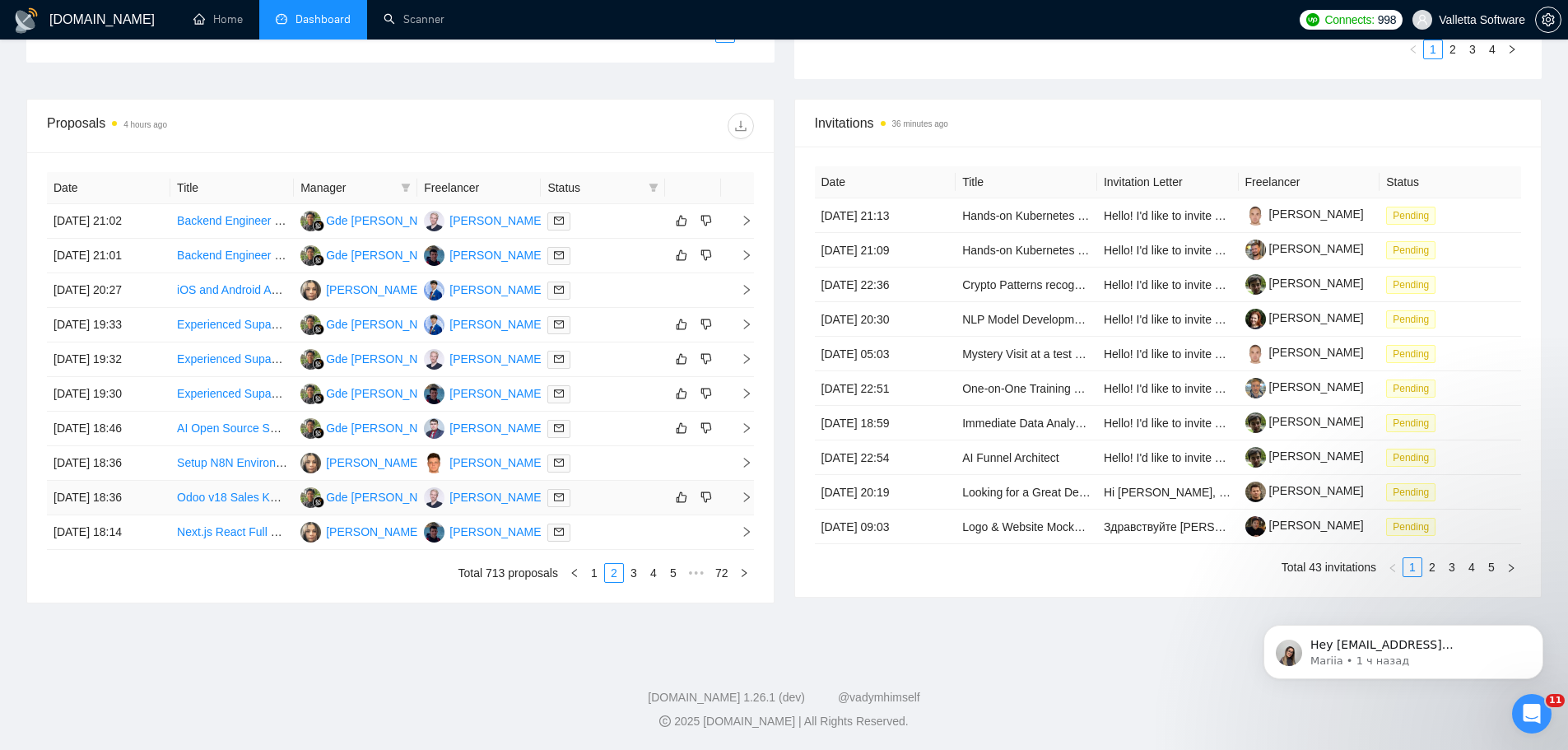
click at [633, 496] on div at bounding box center [602, 498] width 110 height 19
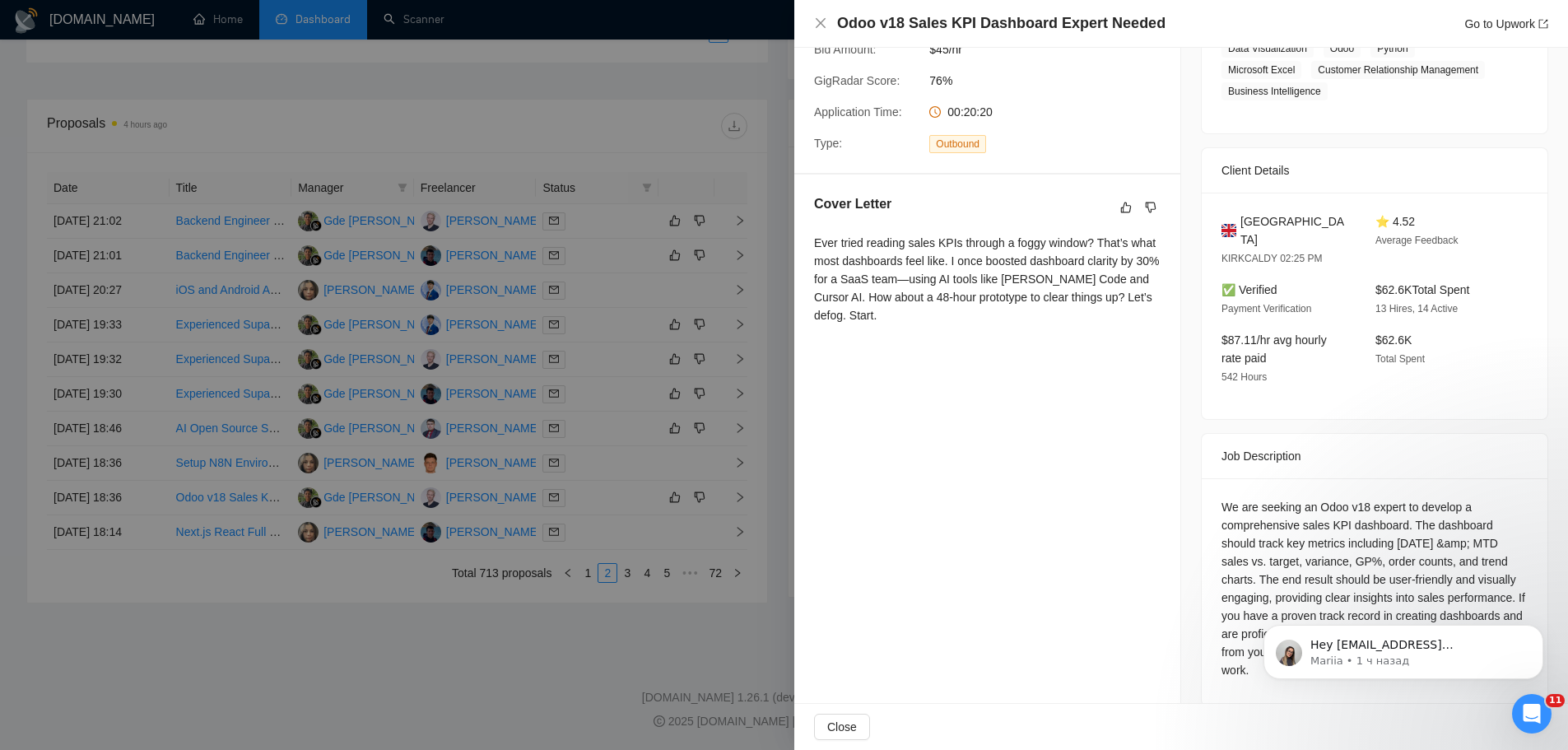
click at [566, 489] on div at bounding box center [784, 375] width 1568 height 750
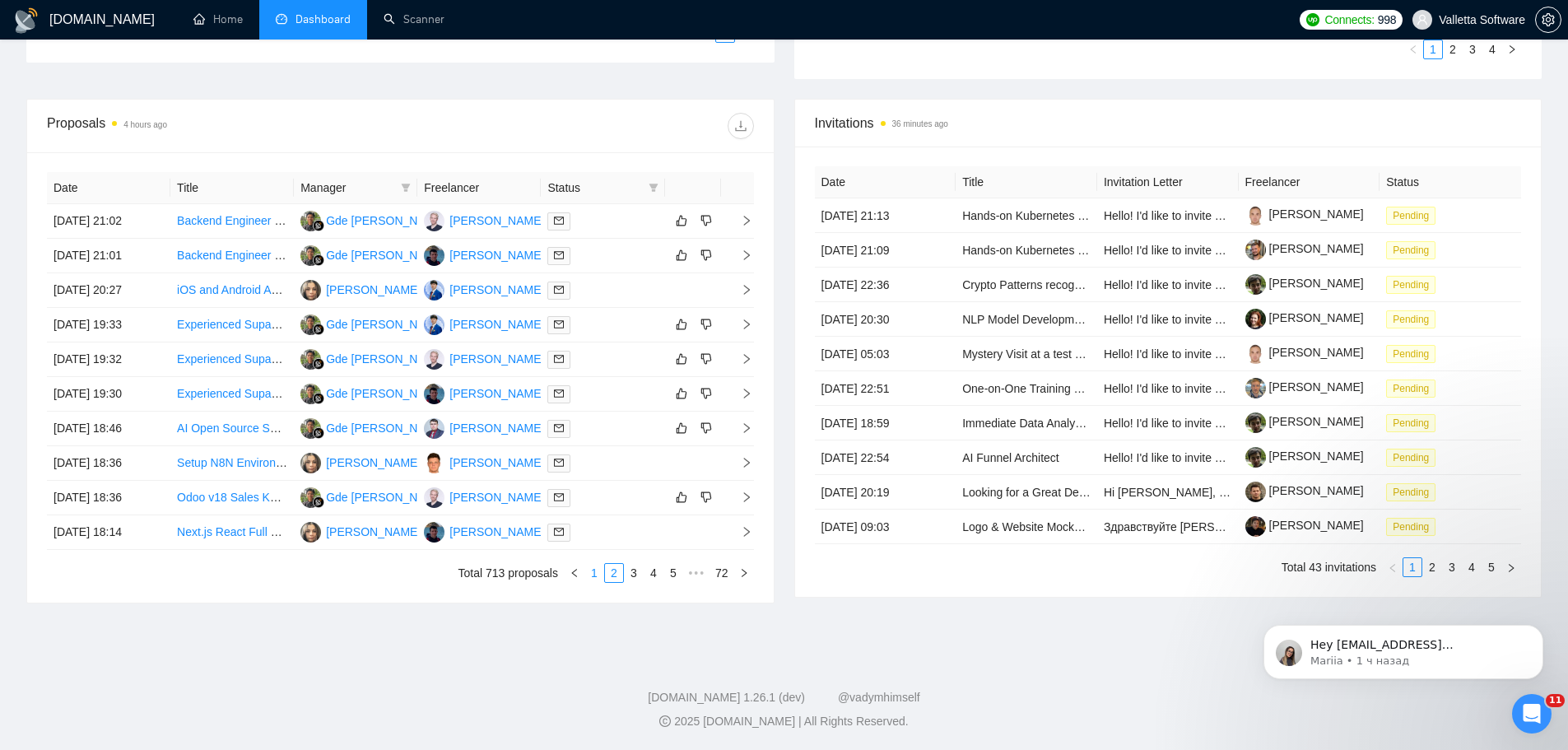
click at [598, 575] on link "1" at bounding box center [594, 573] width 18 height 18
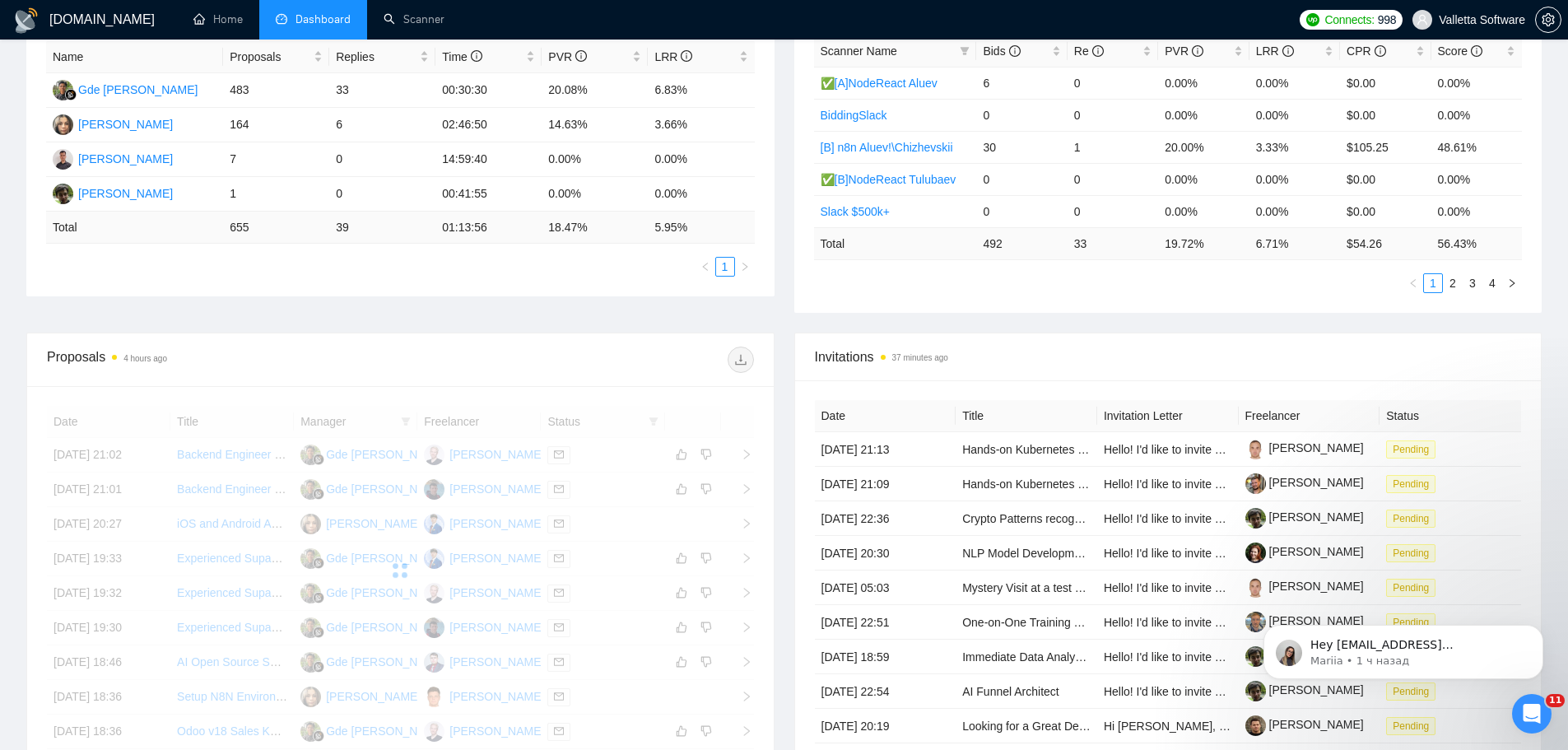
scroll to position [0, 0]
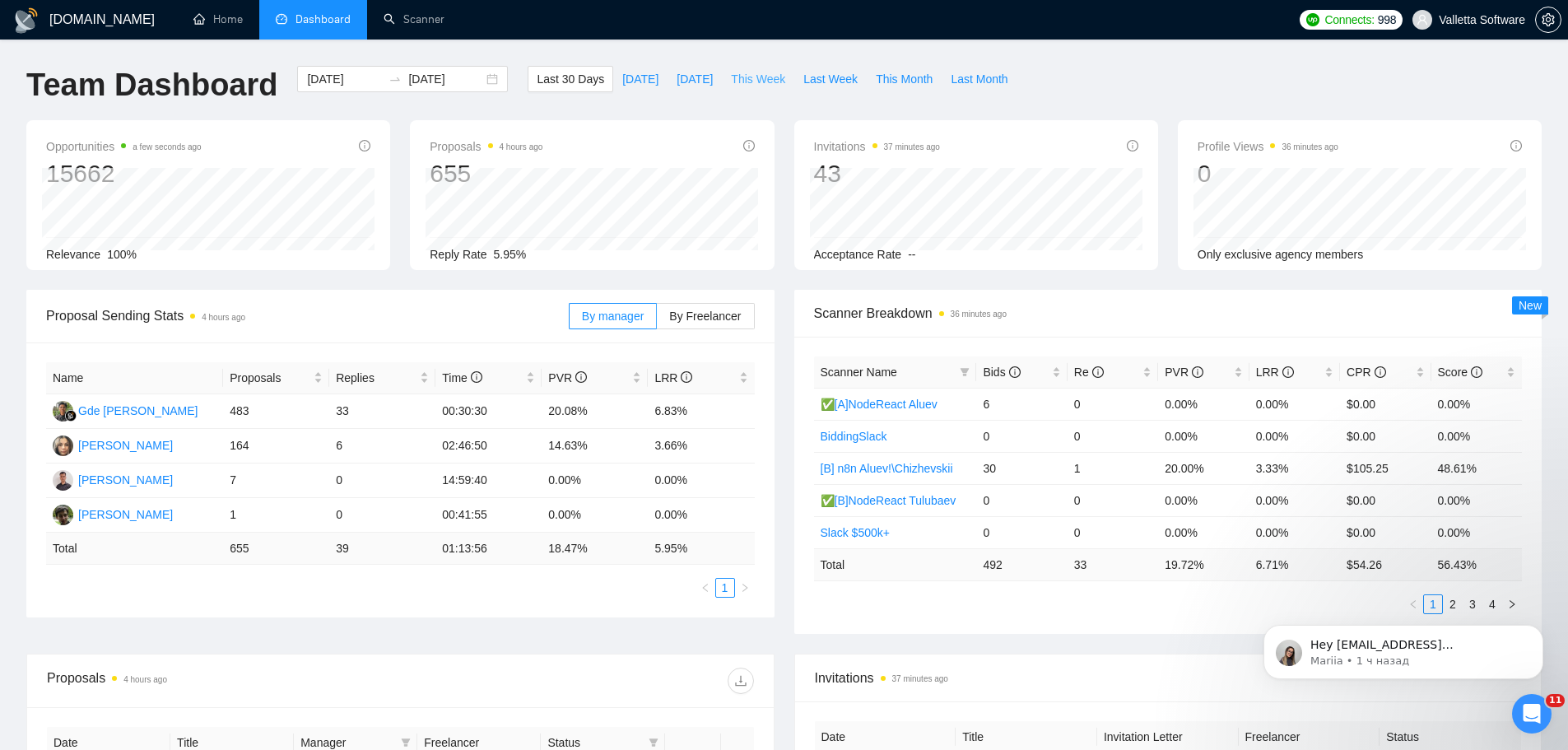
click at [757, 89] on button "This Week" at bounding box center [758, 79] width 73 height 26
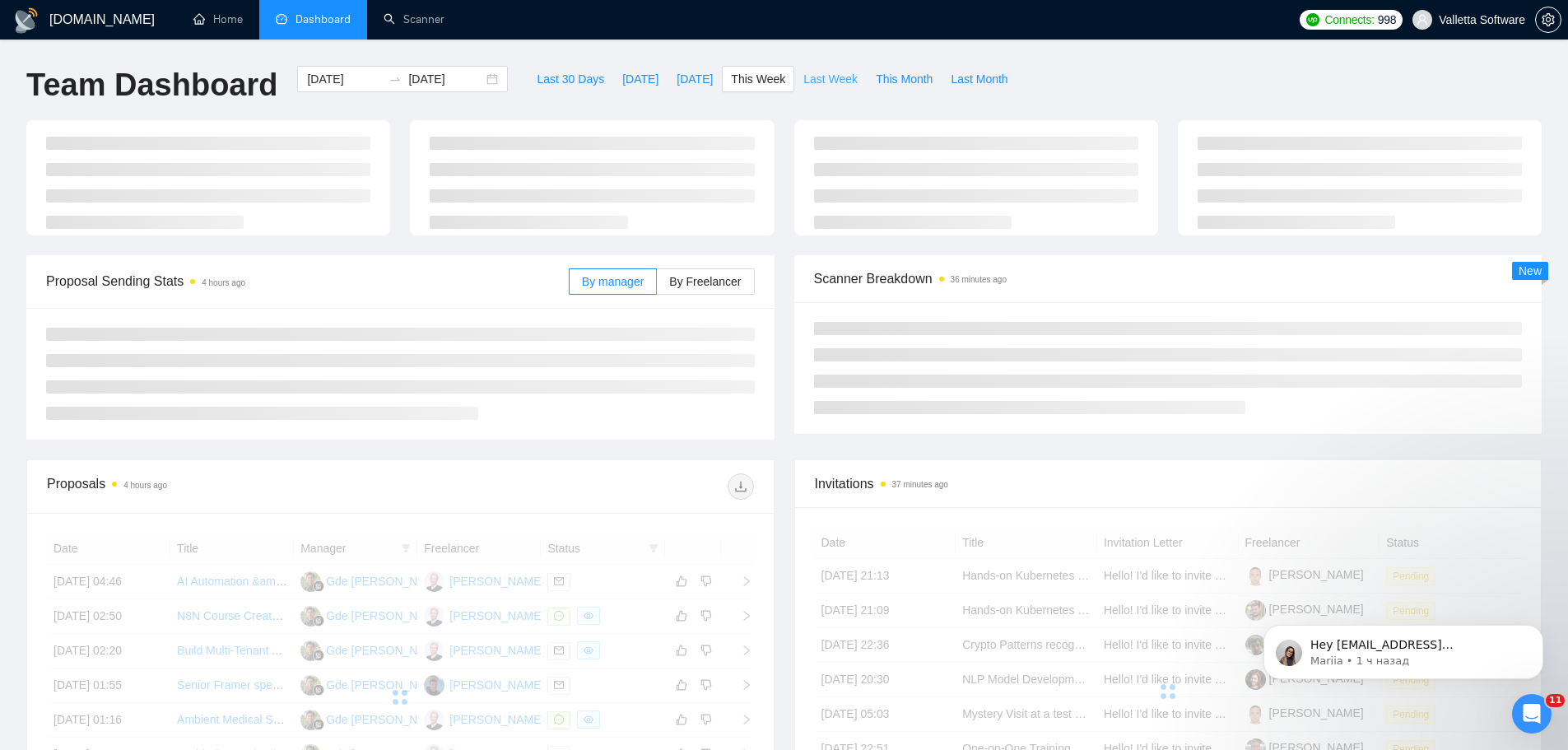
type input "[DATE]"
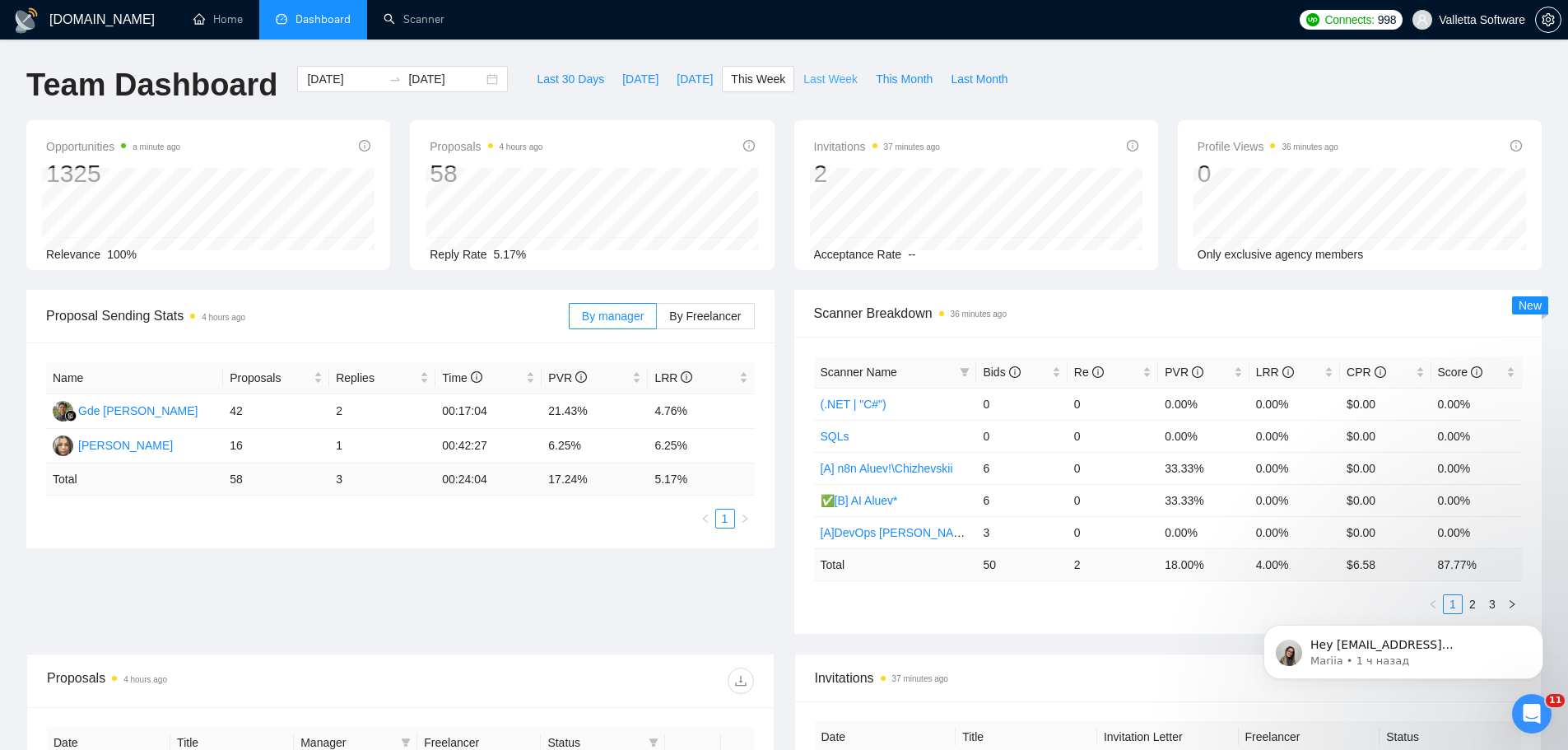
click at [810, 88] on button "Last Week" at bounding box center [830, 79] width 73 height 26
type input "[DATE]"
click at [731, 82] on span "This Week" at bounding box center [759, 79] width 54 height 18
type input "[DATE]"
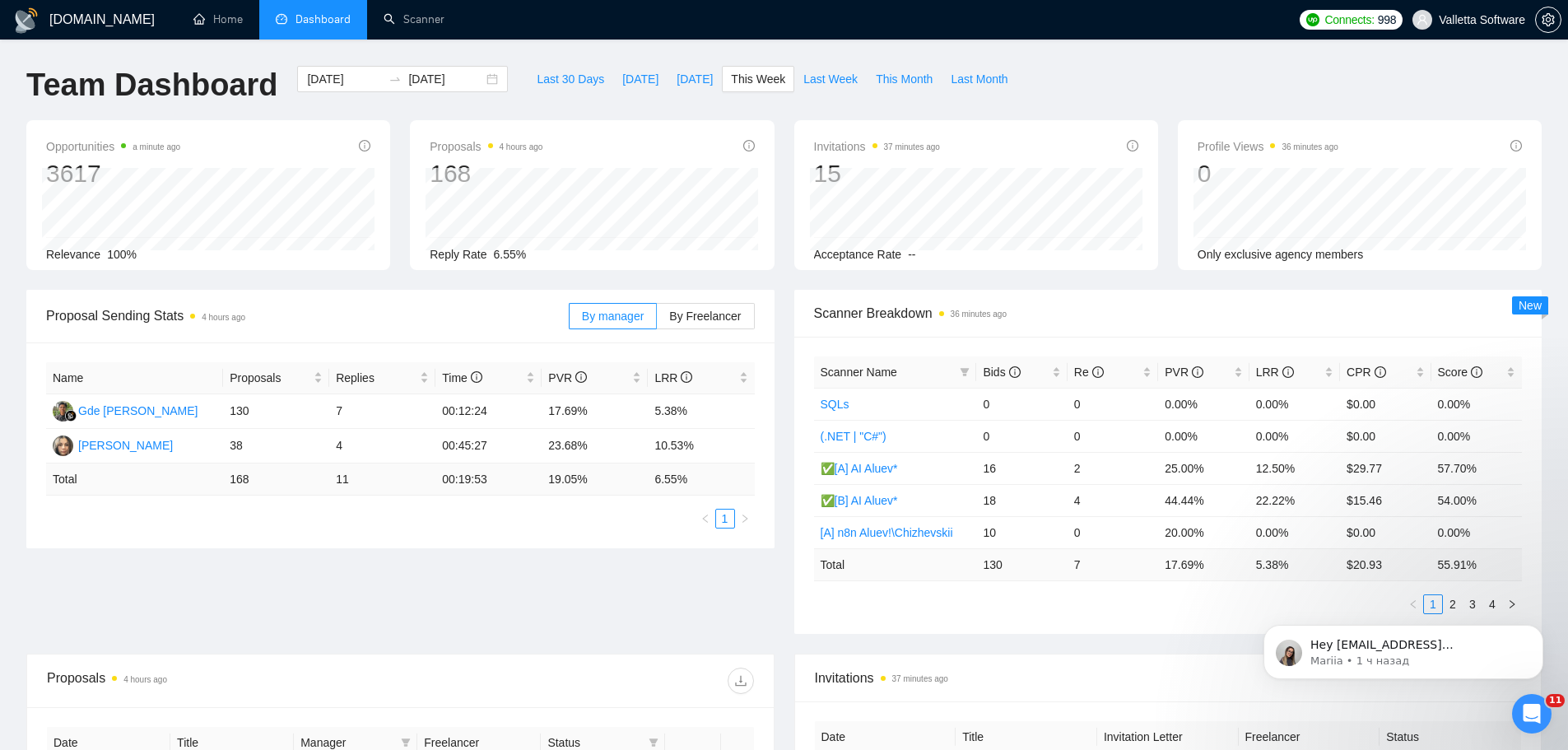
type input "[DATE]"
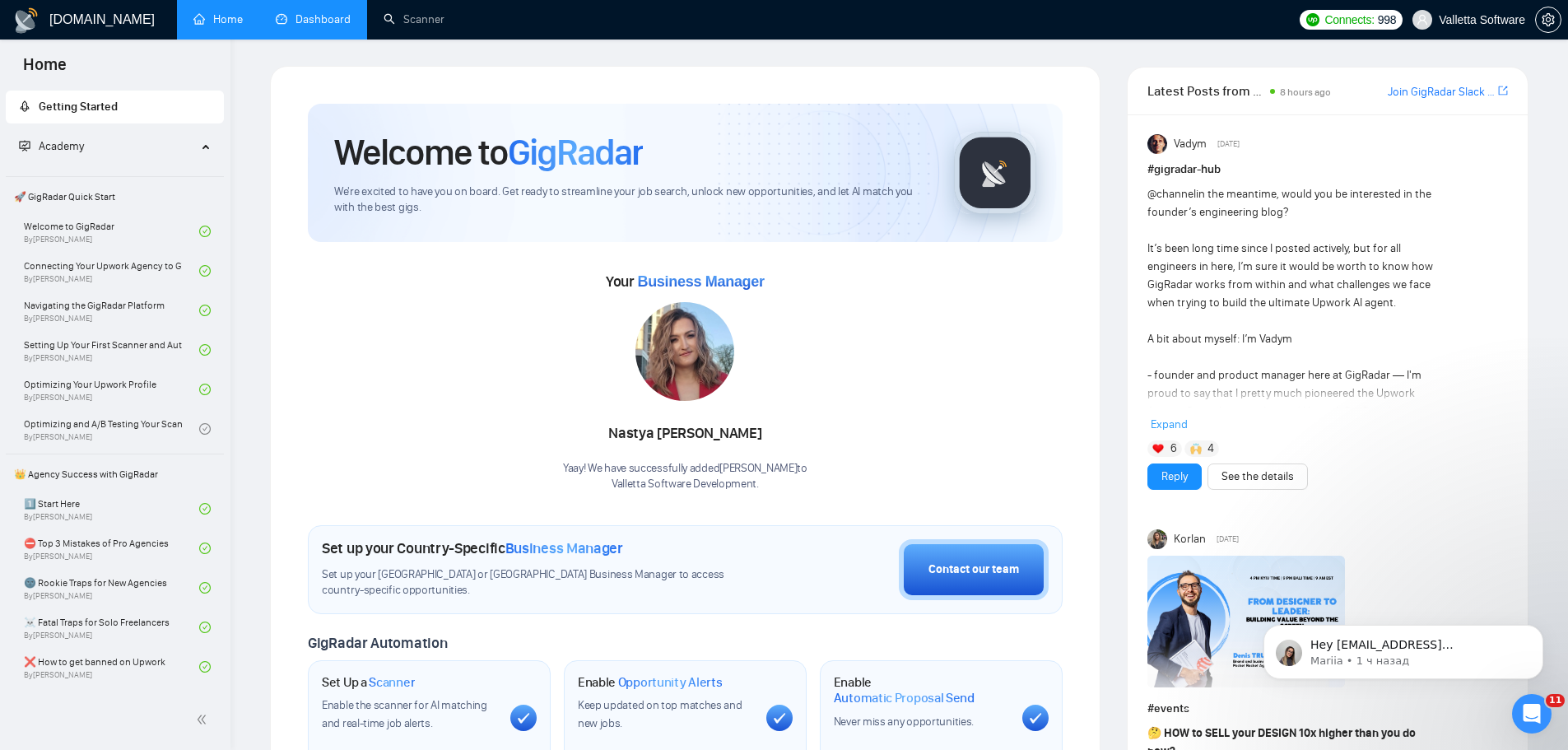
click at [331, 26] on link "Dashboard" at bounding box center [312, 19] width 75 height 14
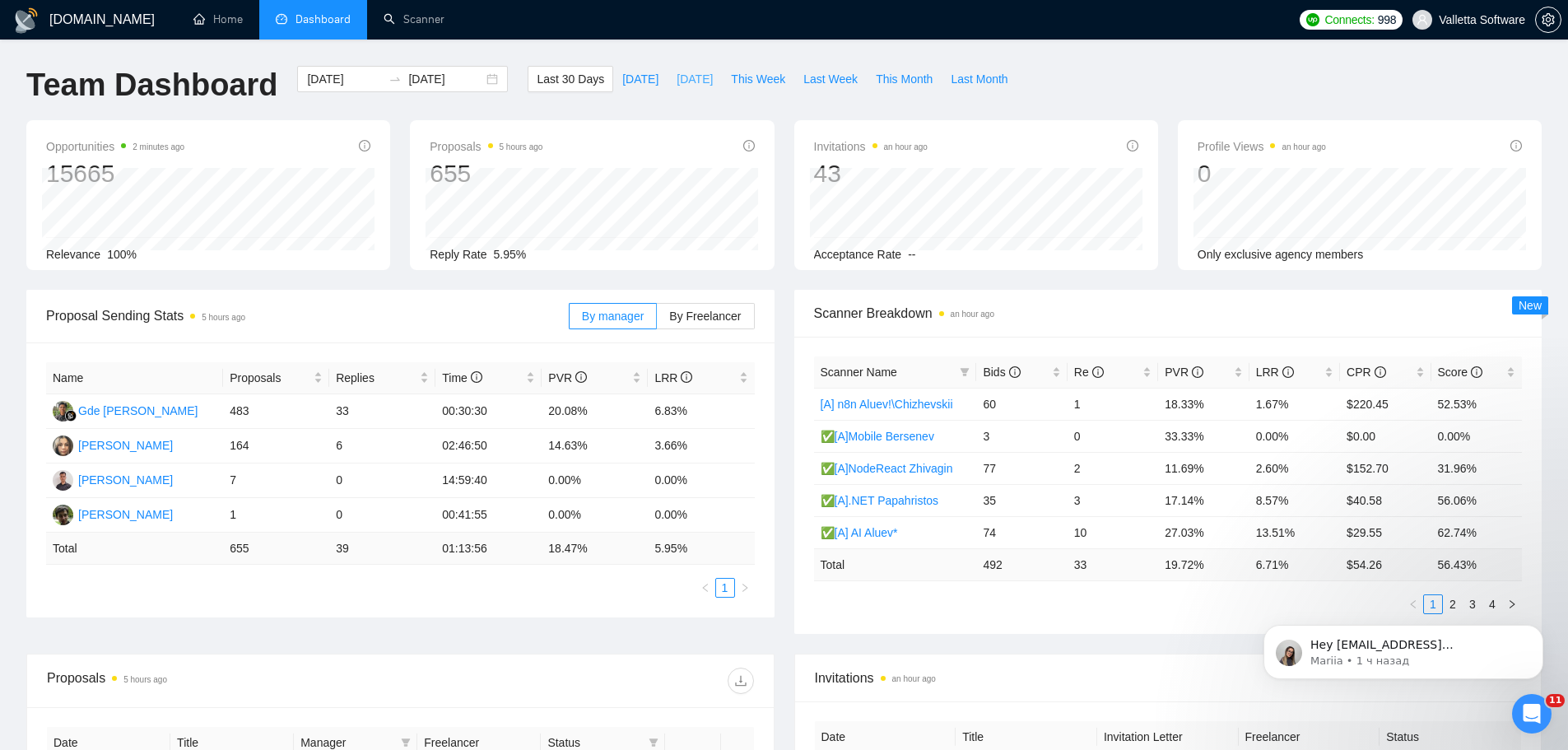
click at [677, 78] on span "[DATE]" at bounding box center [695, 79] width 36 height 18
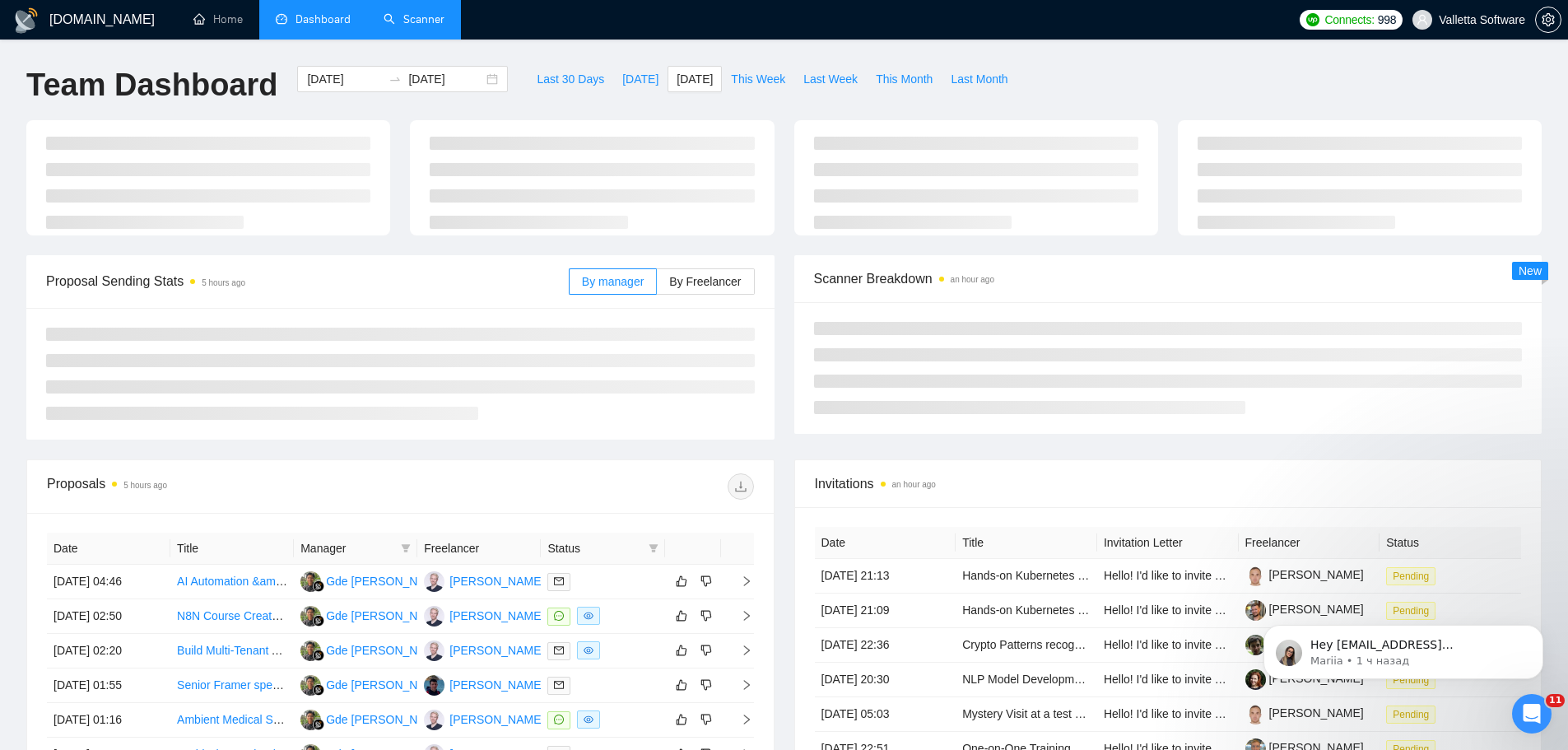
type input "2025-09-30"
